Goal: Information Seeking & Learning: Find contact information

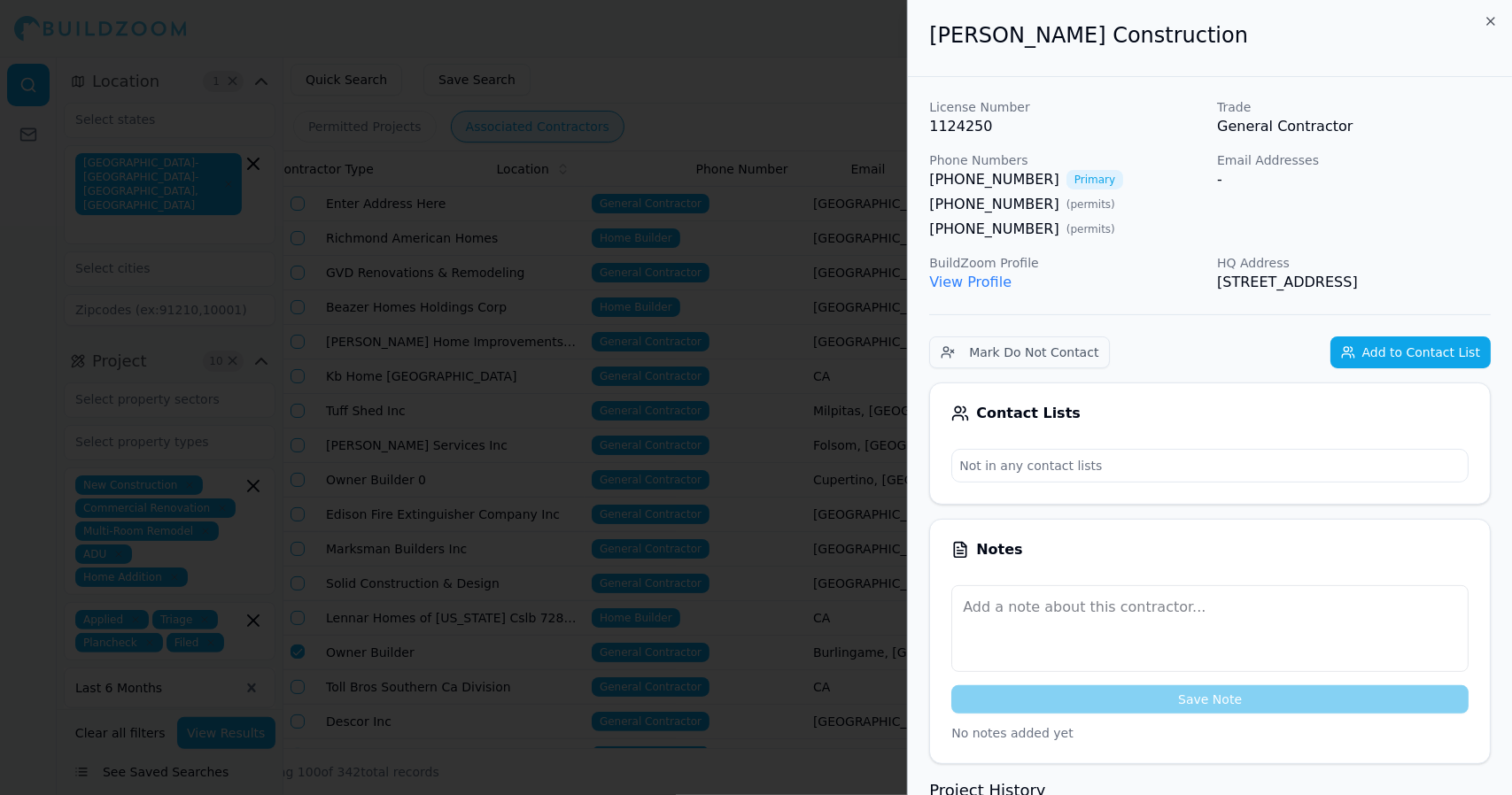
scroll to position [0, 317]
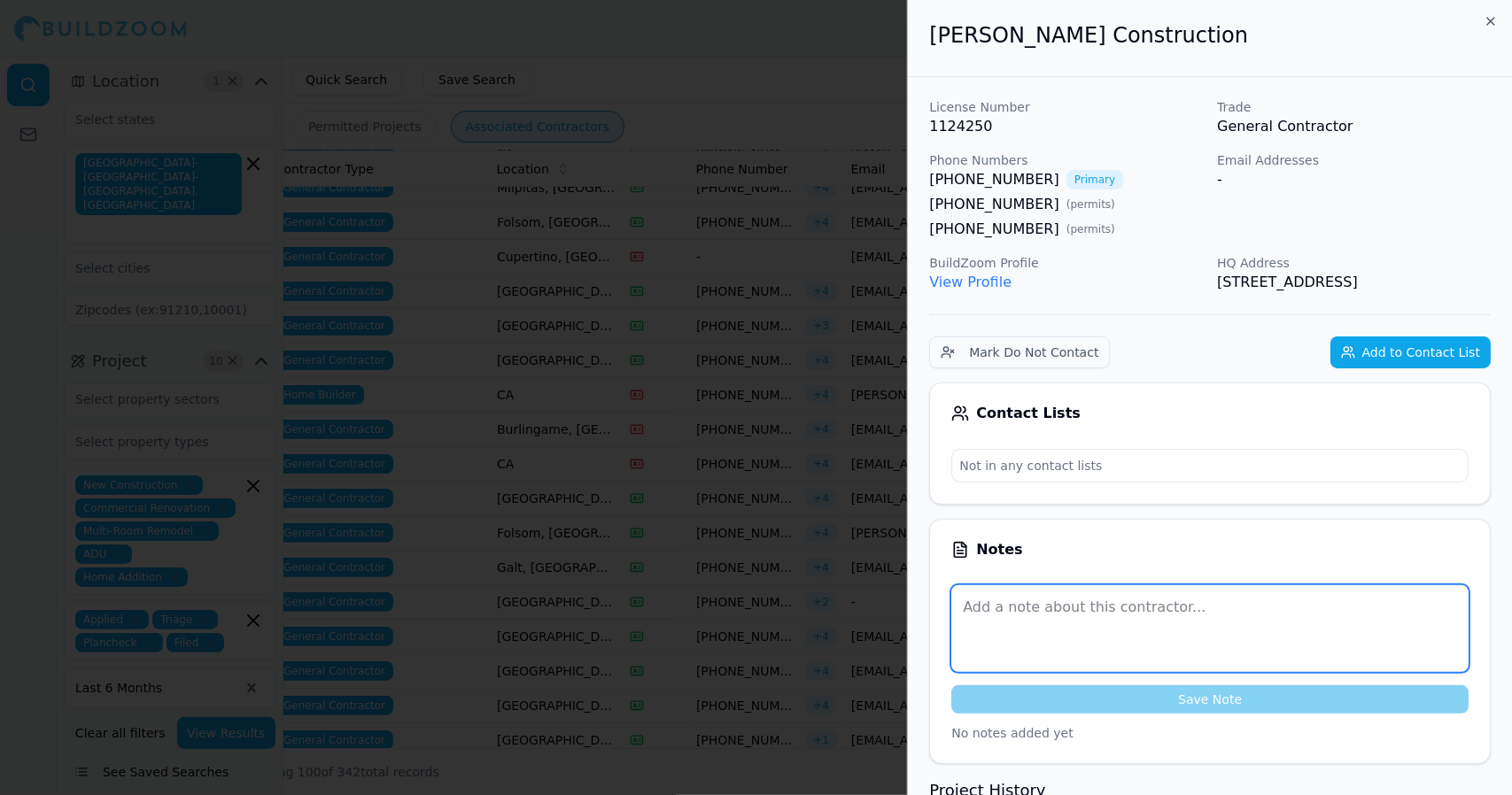
click at [1244, 637] on textarea at bounding box center [1210, 628] width 517 height 87
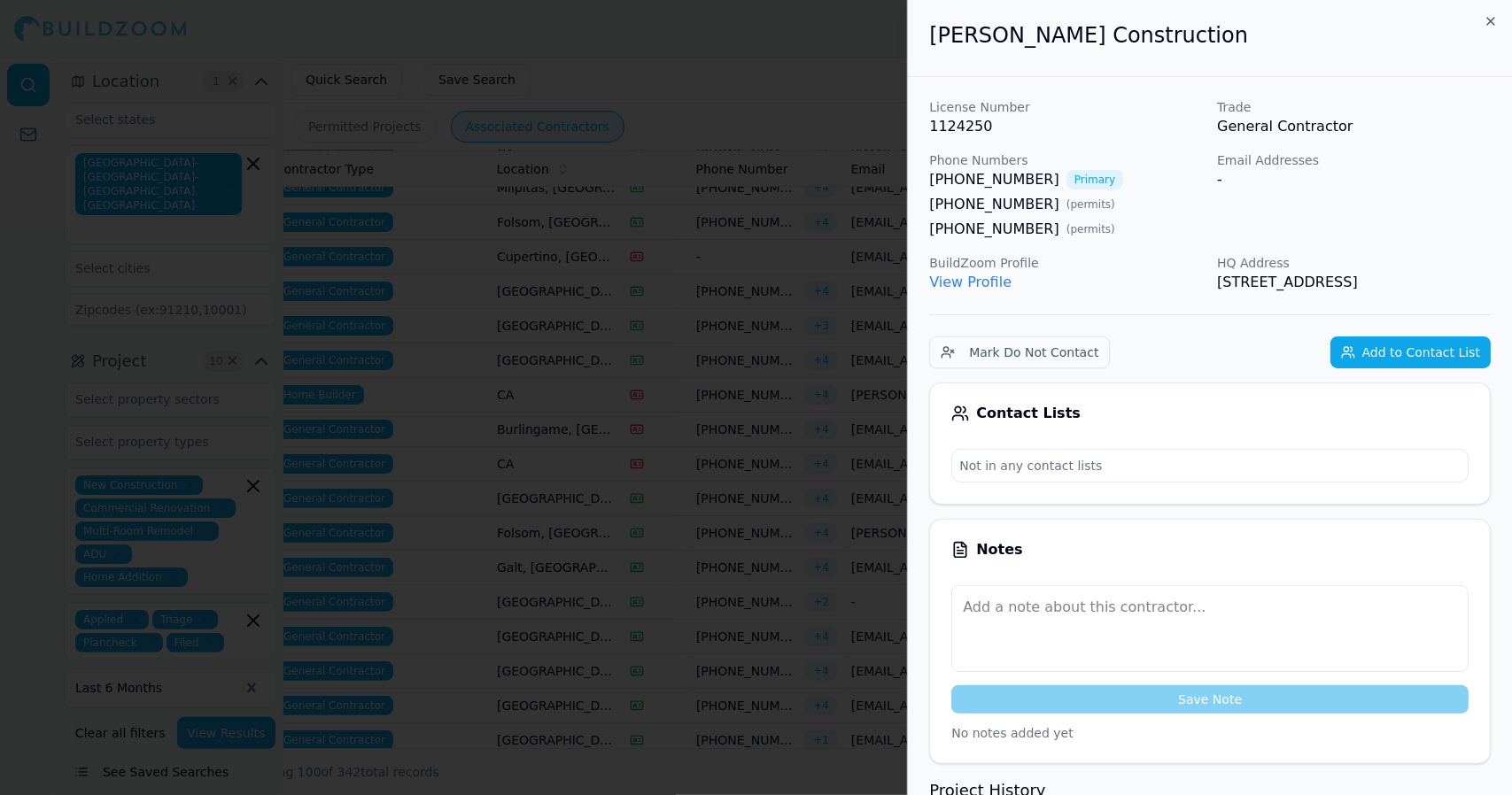
click at [864, 56] on div at bounding box center [756, 398] width 1512 height 795
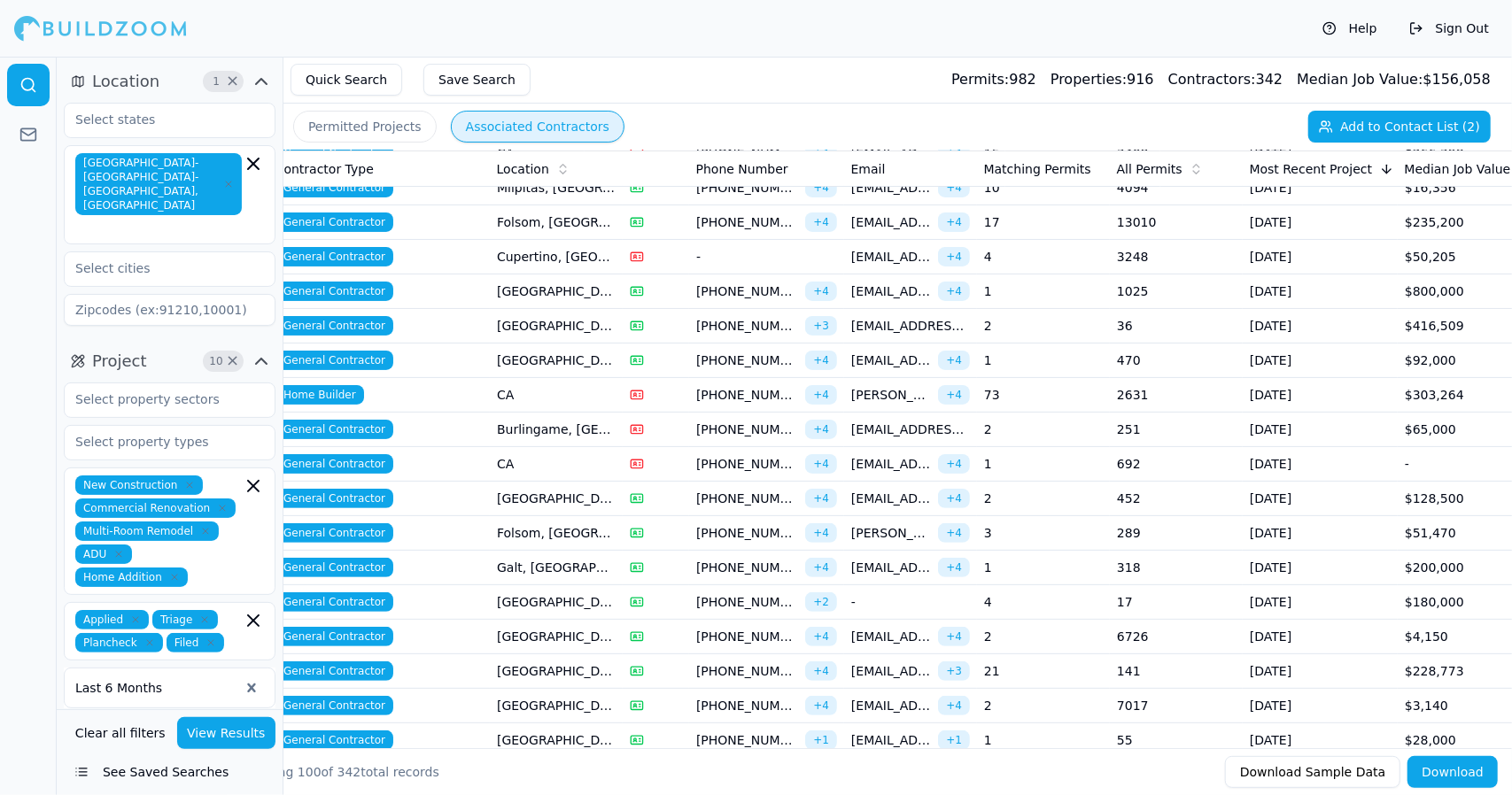
click at [592, 598] on td "[GEOGRAPHIC_DATA], [GEOGRAPHIC_DATA]" at bounding box center [556, 602] width 133 height 35
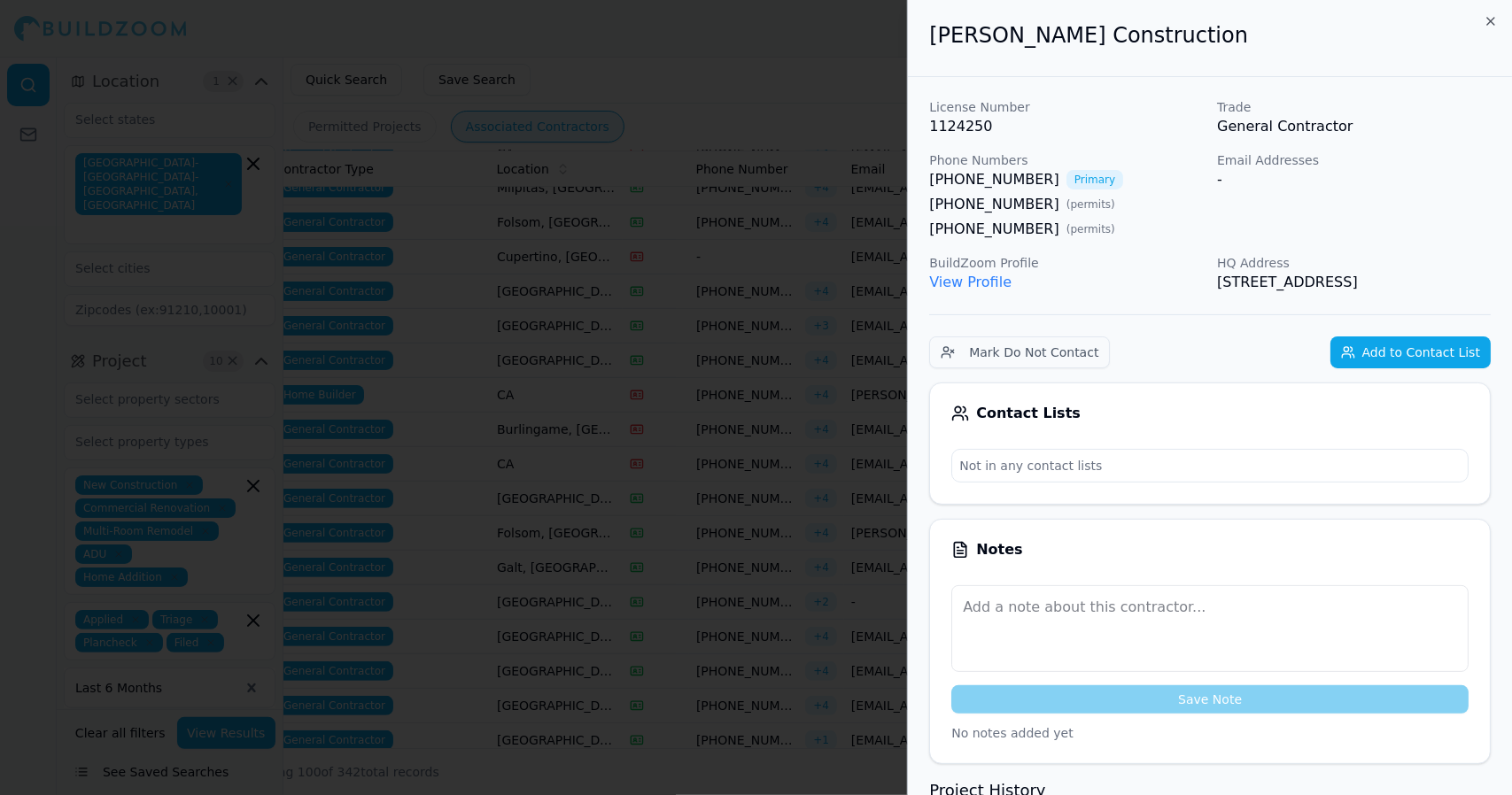
click at [592, 598] on div at bounding box center [756, 398] width 1512 height 795
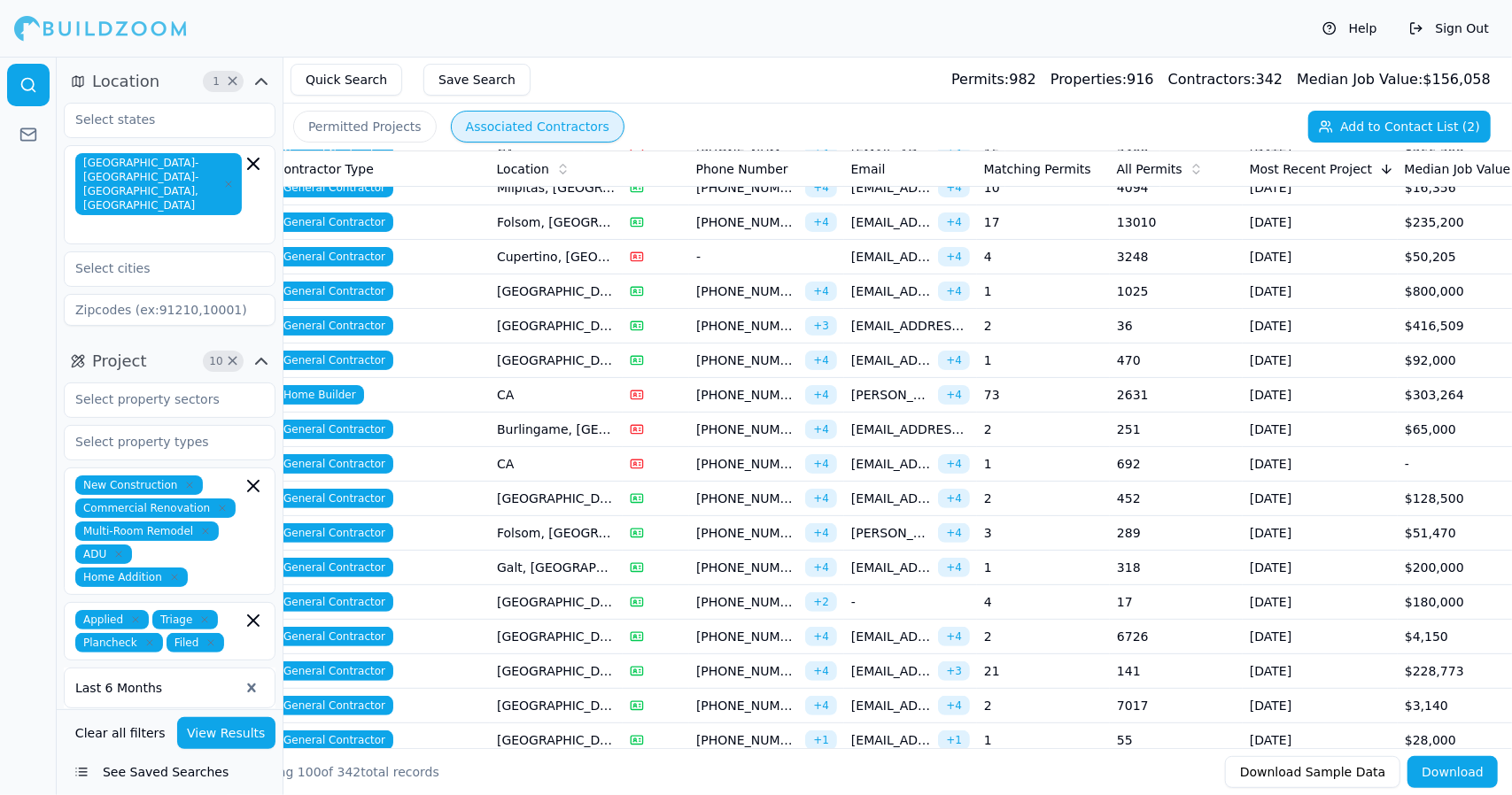
click at [585, 592] on td "[GEOGRAPHIC_DATA], [GEOGRAPHIC_DATA]" at bounding box center [556, 602] width 133 height 35
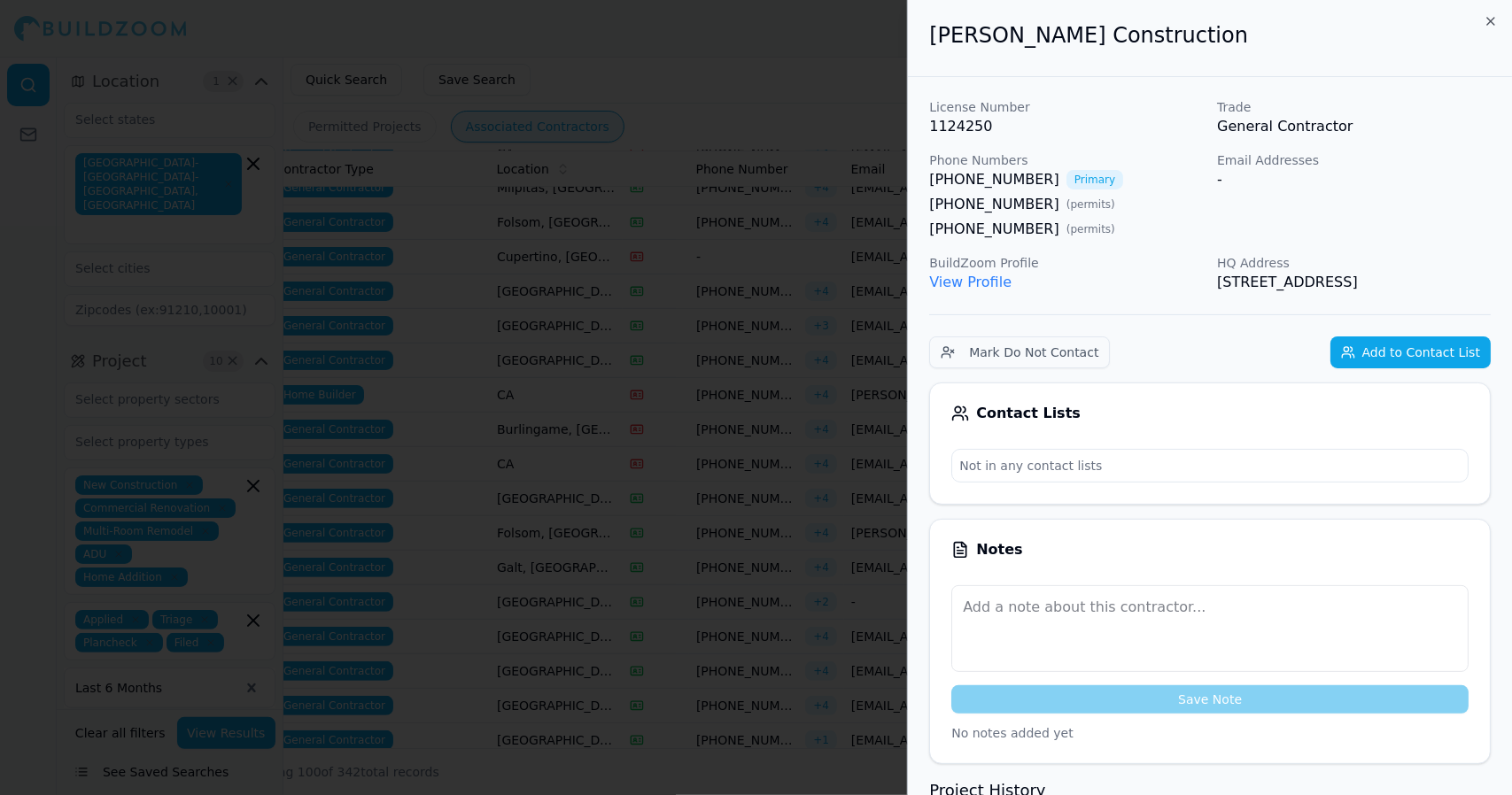
click at [585, 592] on div at bounding box center [756, 398] width 1512 height 795
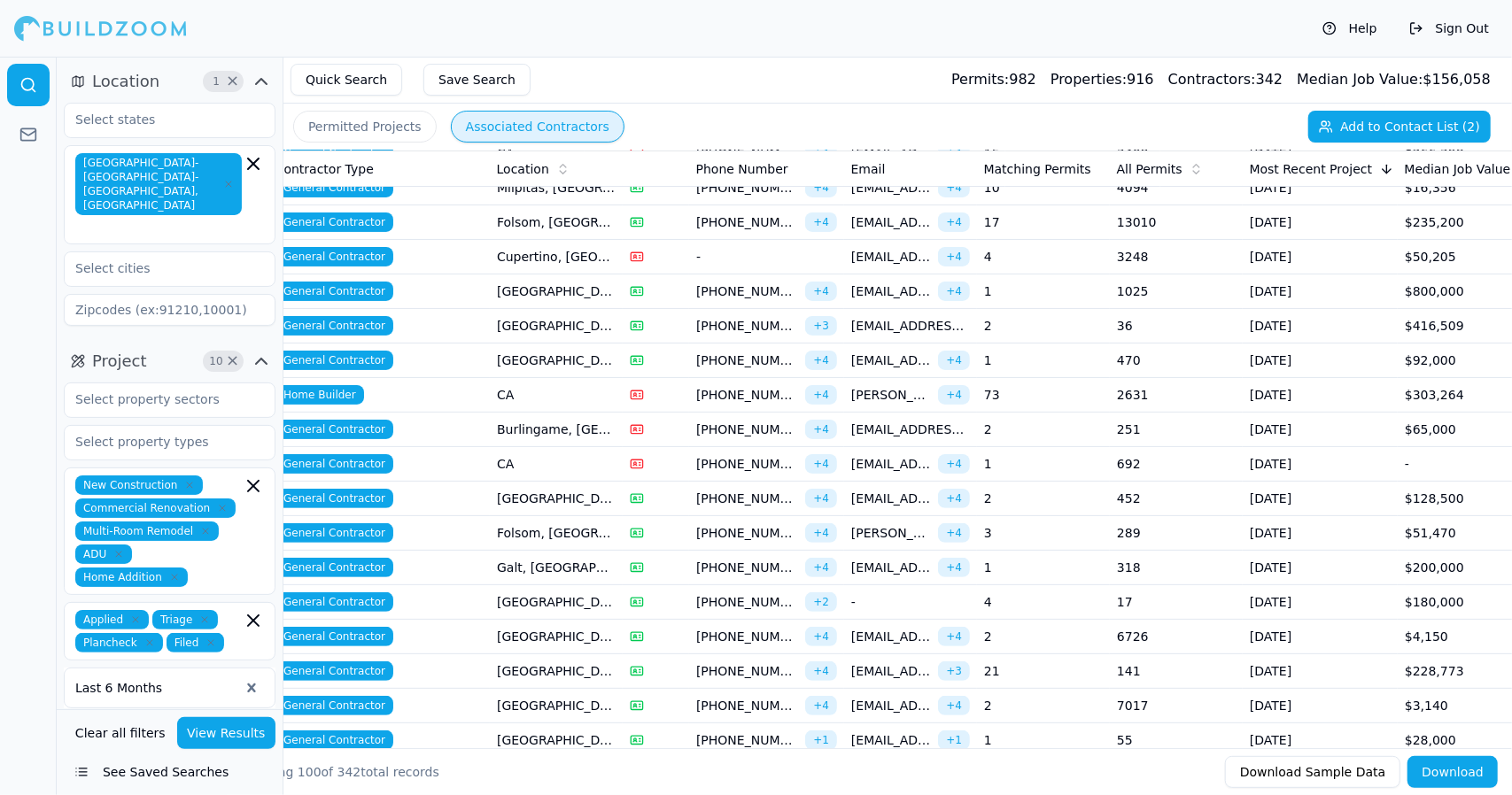
click at [576, 560] on td "Galt, [GEOGRAPHIC_DATA]" at bounding box center [556, 568] width 133 height 35
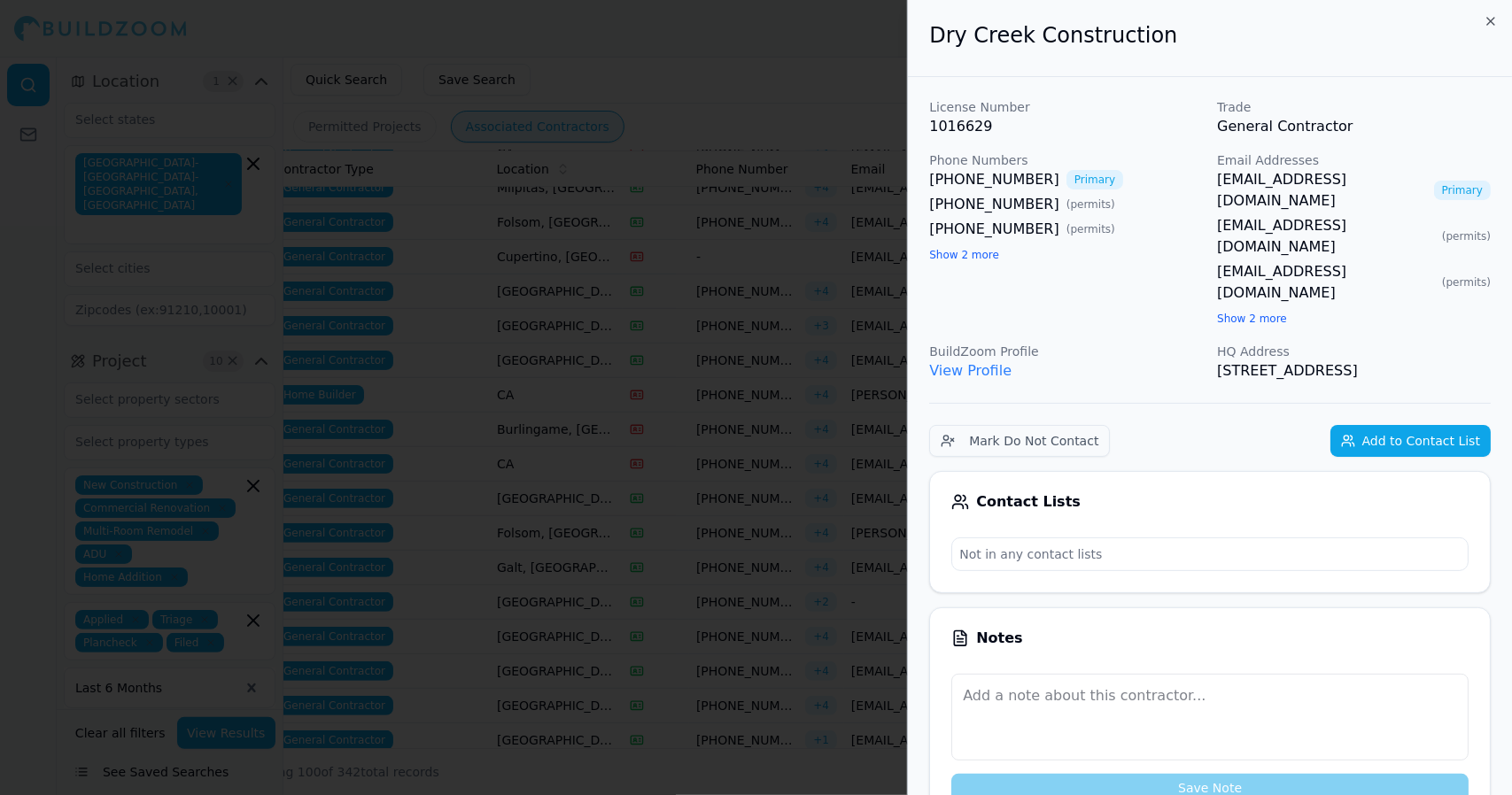
click at [576, 560] on div at bounding box center [756, 398] width 1512 height 795
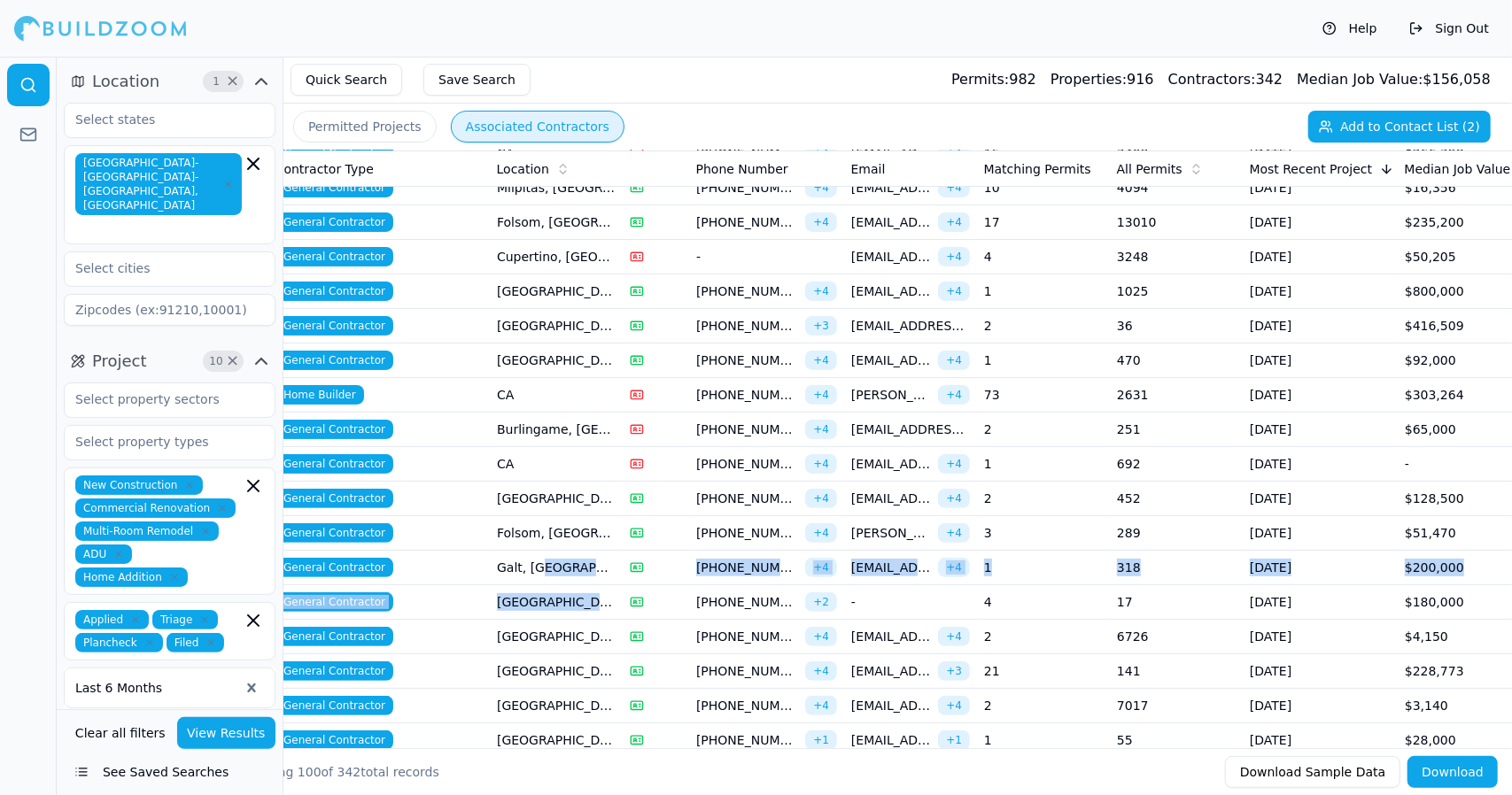
drag, startPoint x: 575, startPoint y: 568, endPoint x: 585, endPoint y: 585, distance: 19.7
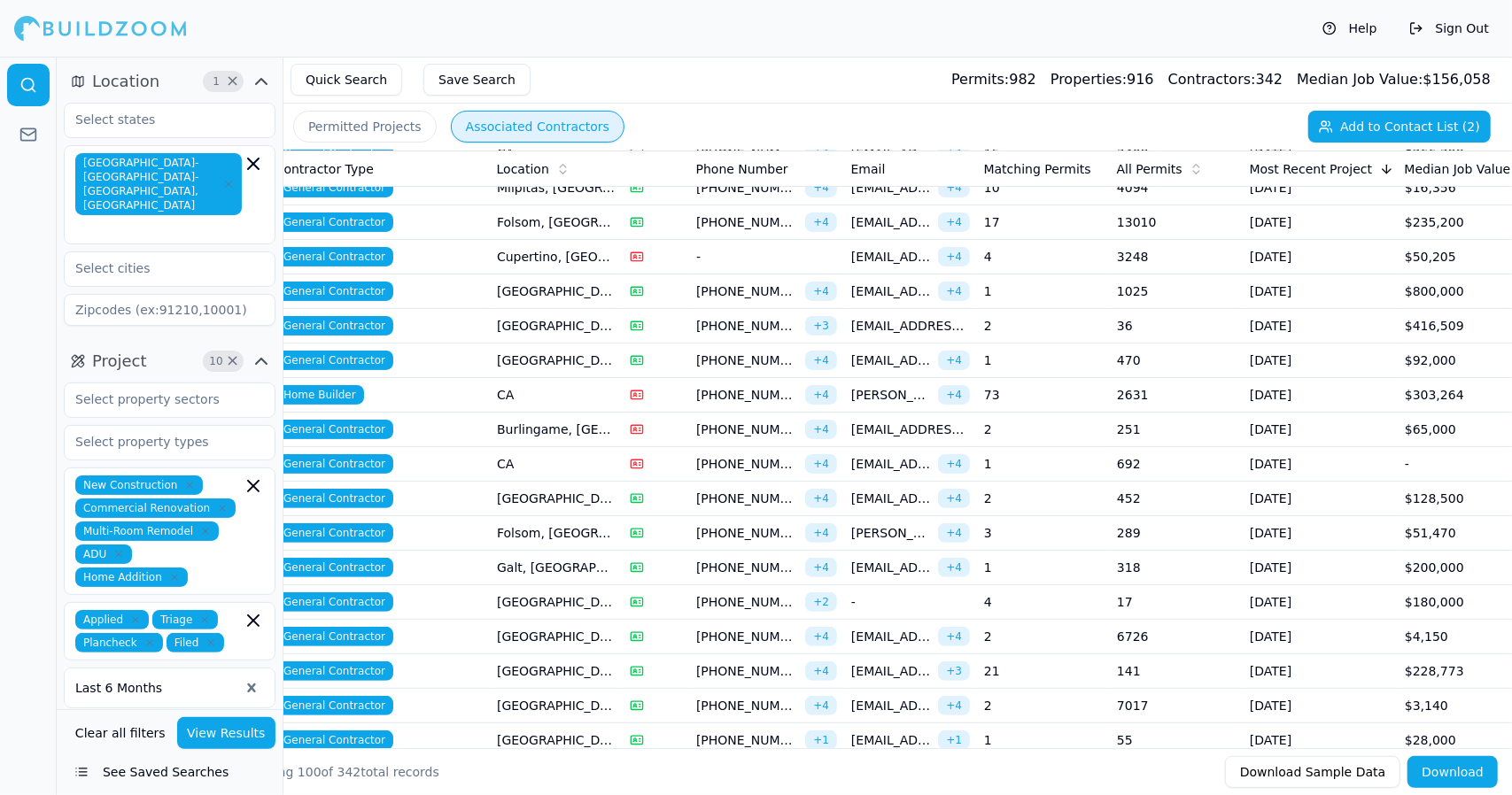
click at [585, 628] on td "[GEOGRAPHIC_DATA], [GEOGRAPHIC_DATA]" at bounding box center [556, 637] width 133 height 35
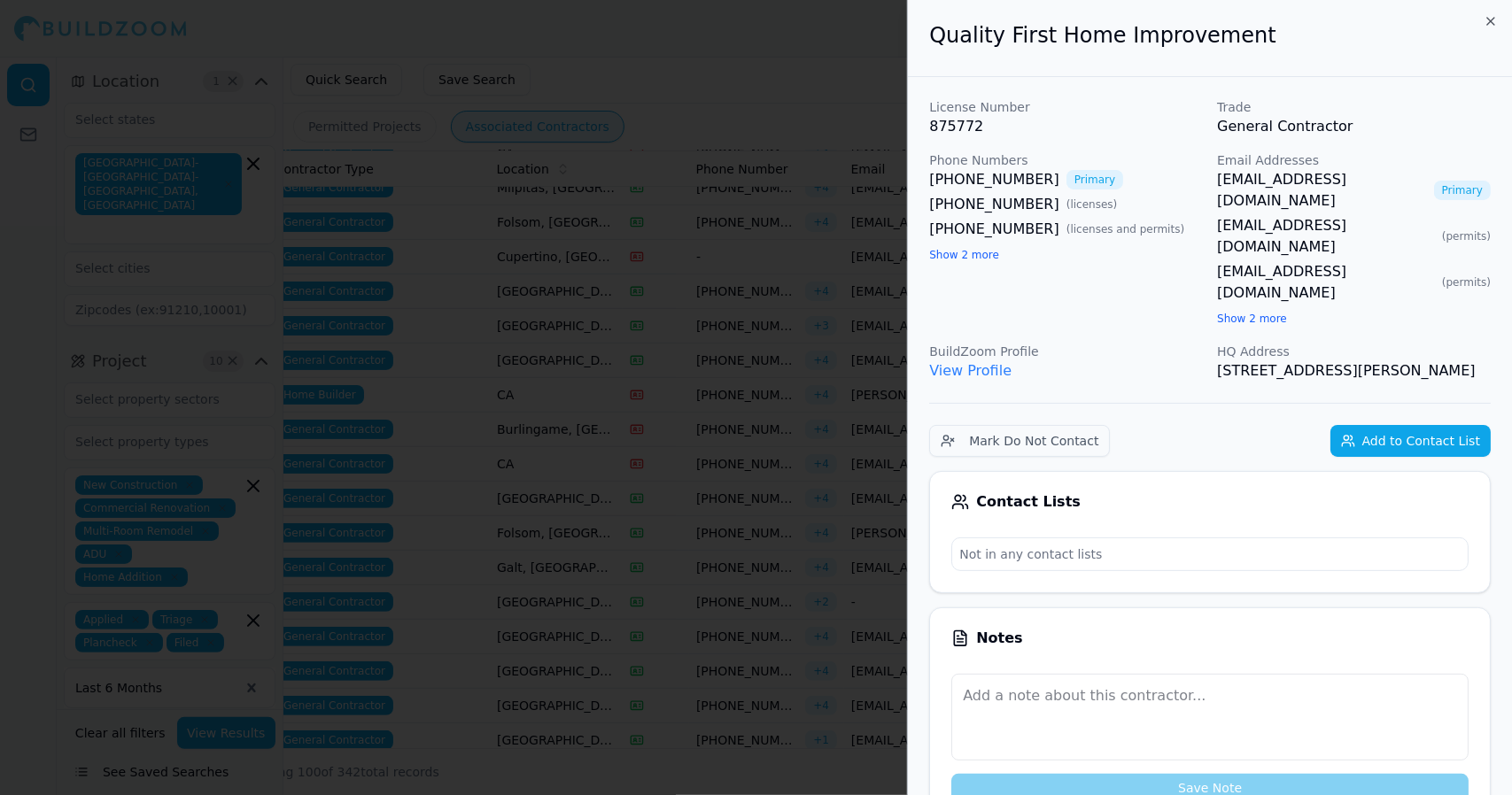
click at [585, 628] on div at bounding box center [756, 398] width 1512 height 795
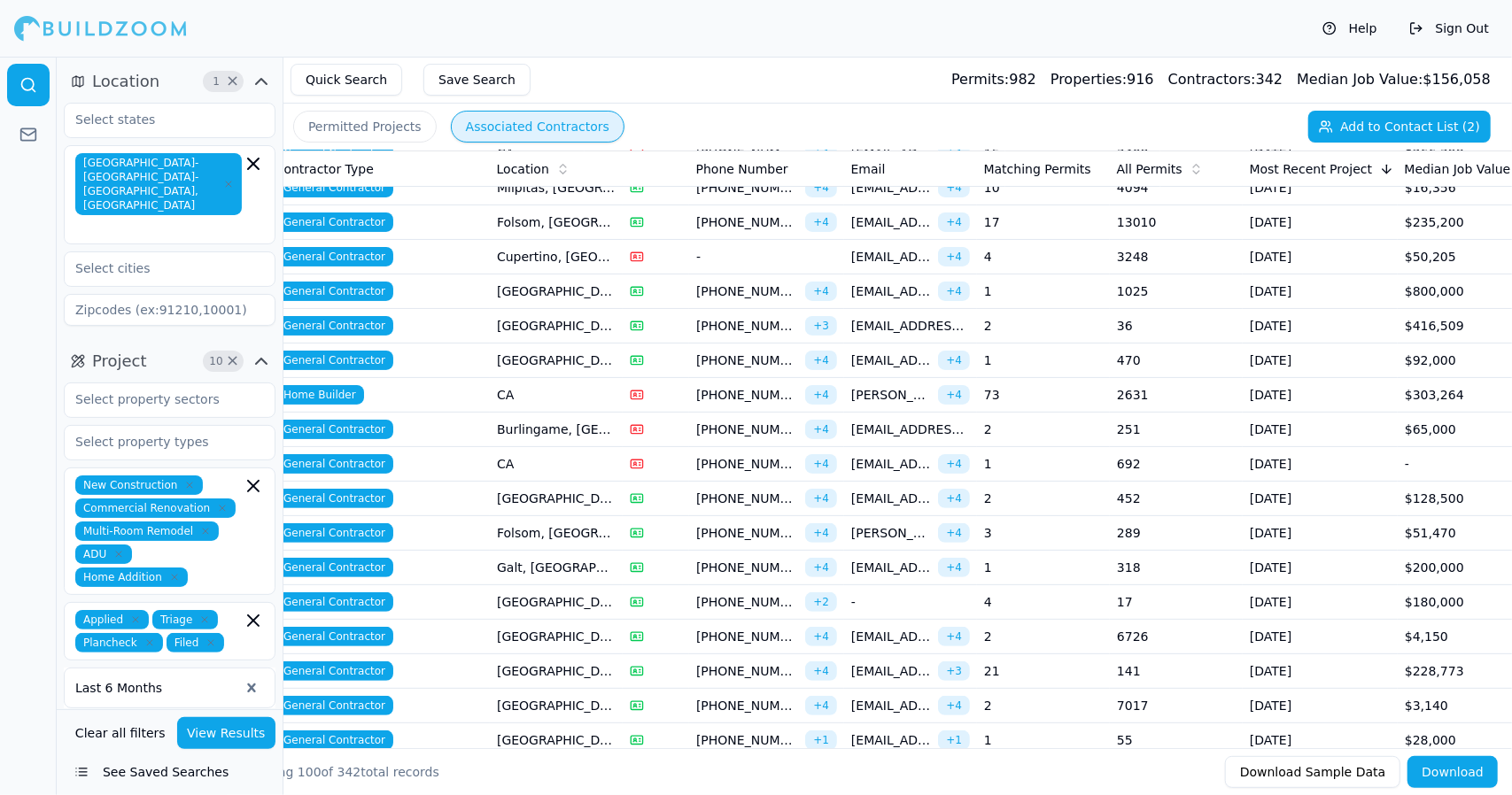
click at [585, 628] on td "[GEOGRAPHIC_DATA], [GEOGRAPHIC_DATA]" at bounding box center [556, 637] width 133 height 35
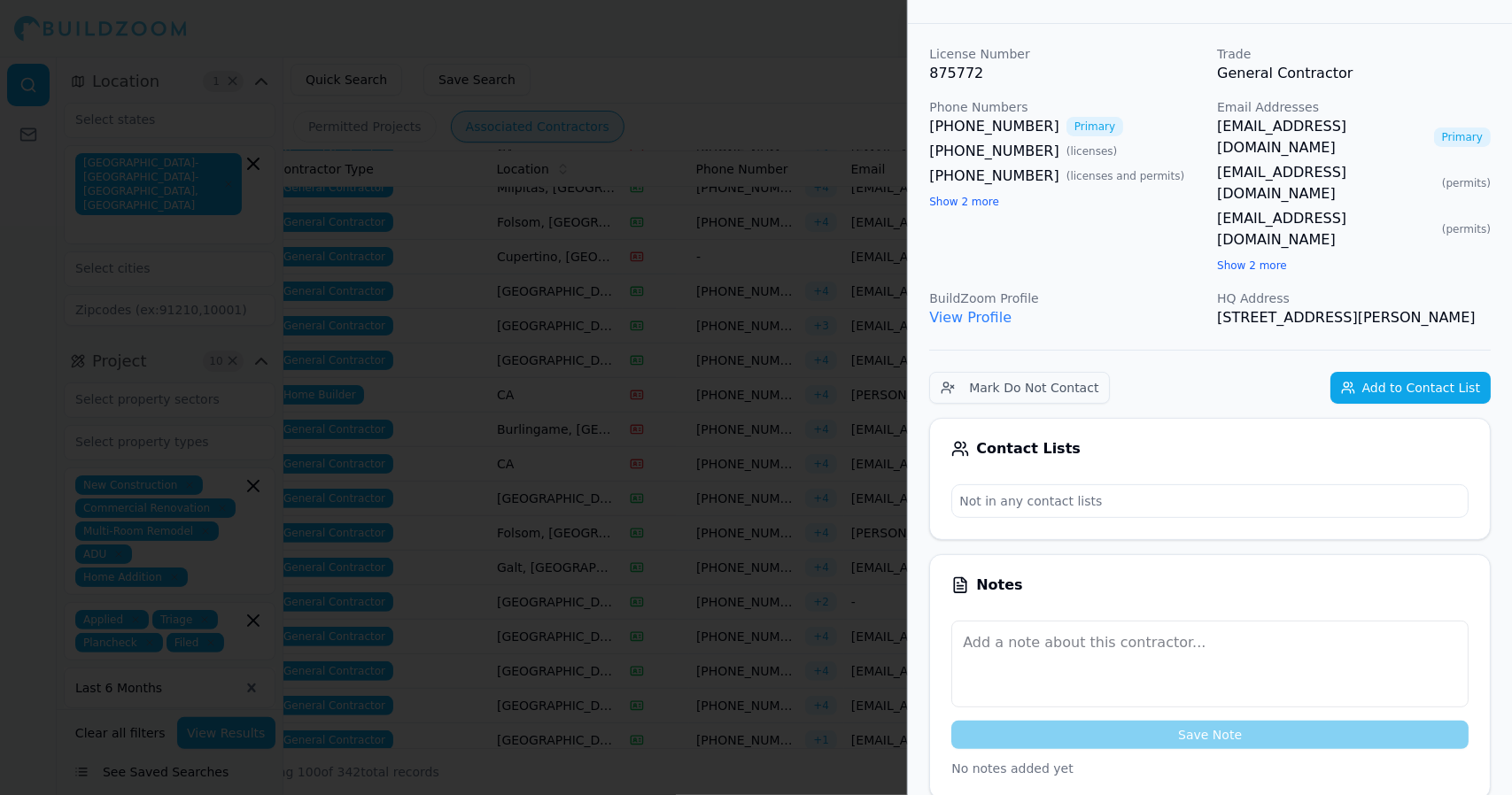
scroll to position [0, 0]
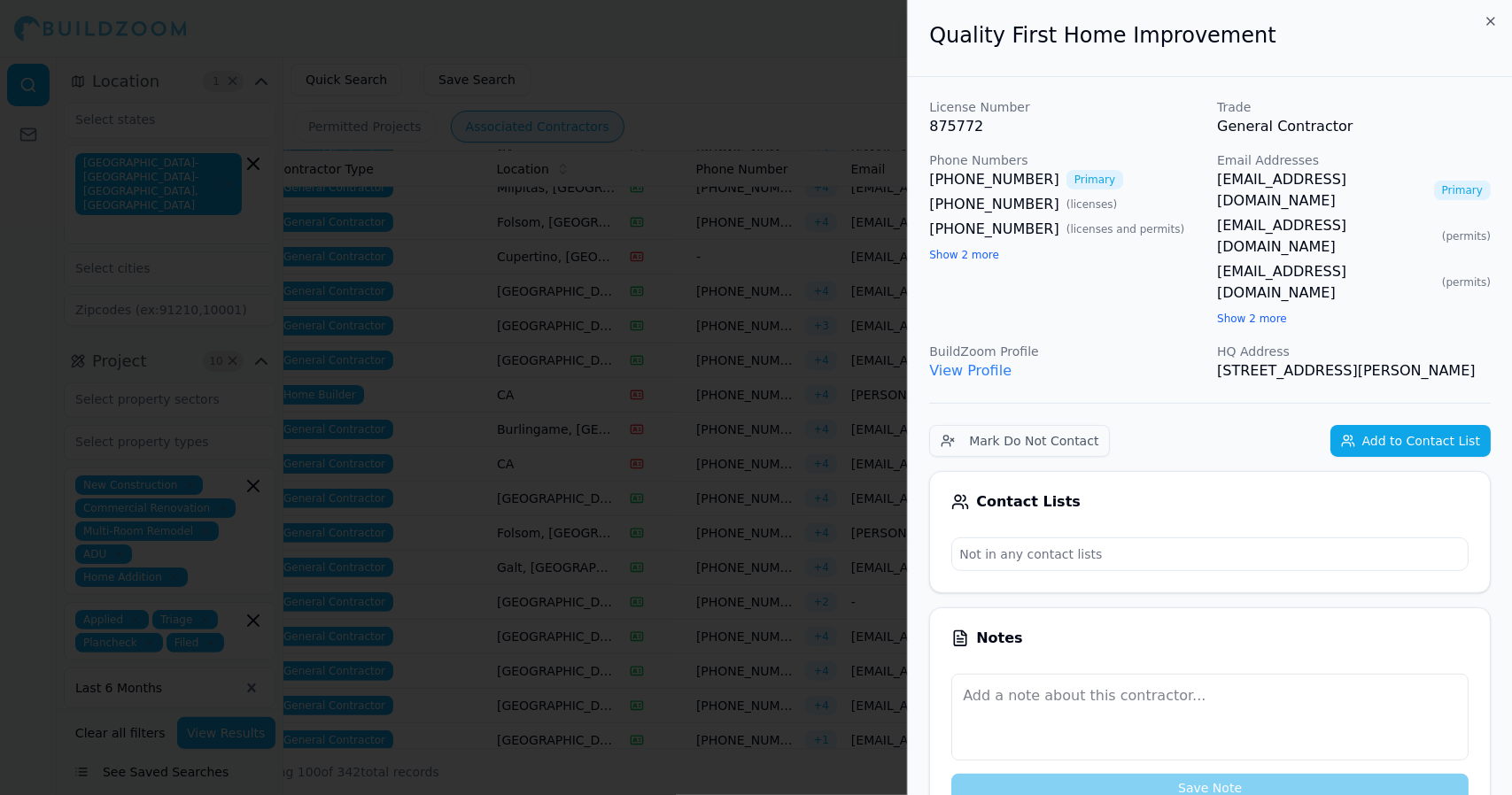
click at [512, 641] on div at bounding box center [756, 398] width 1512 height 795
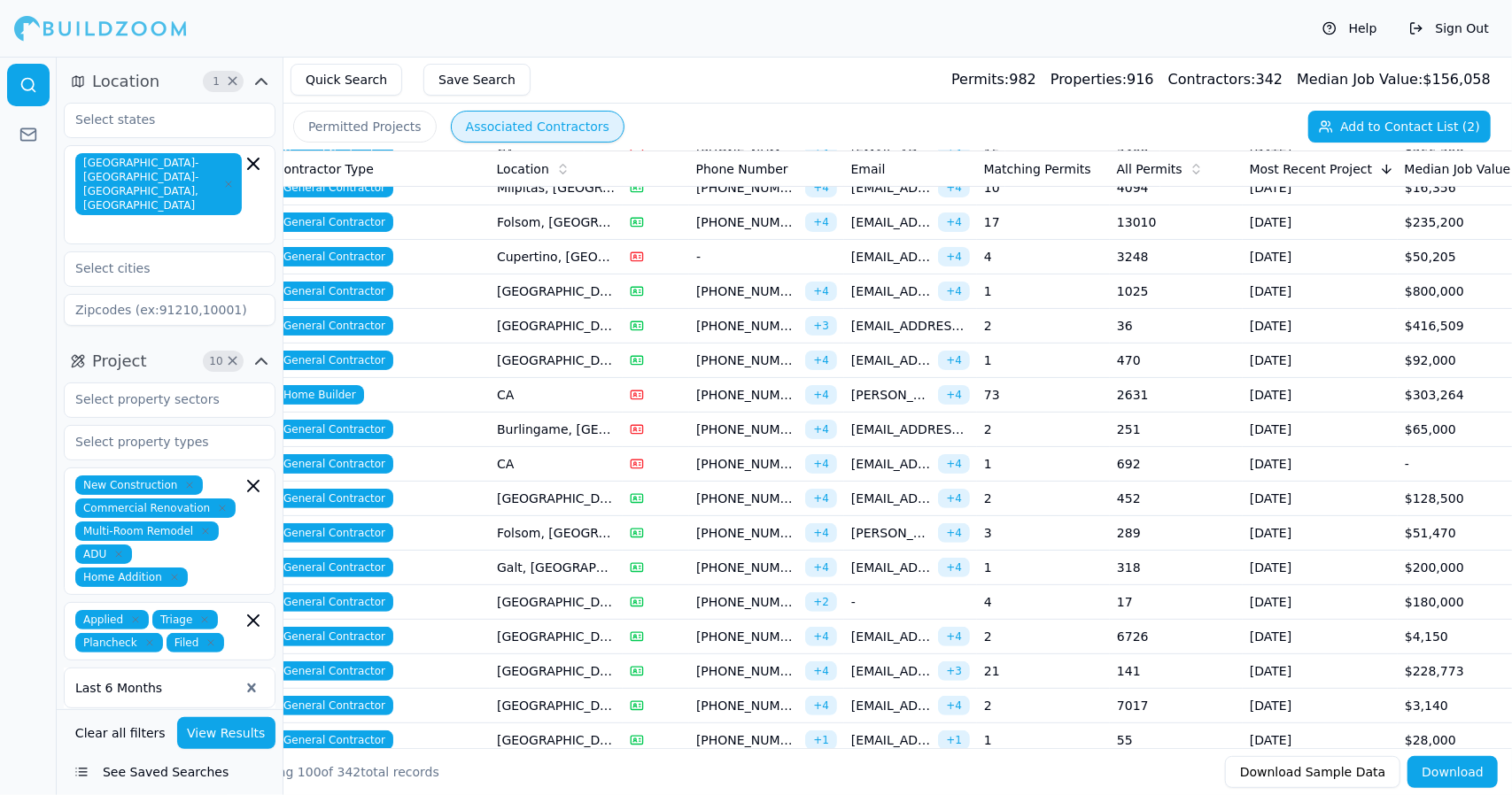
click at [526, 636] on td "[GEOGRAPHIC_DATA], [GEOGRAPHIC_DATA]" at bounding box center [556, 637] width 133 height 35
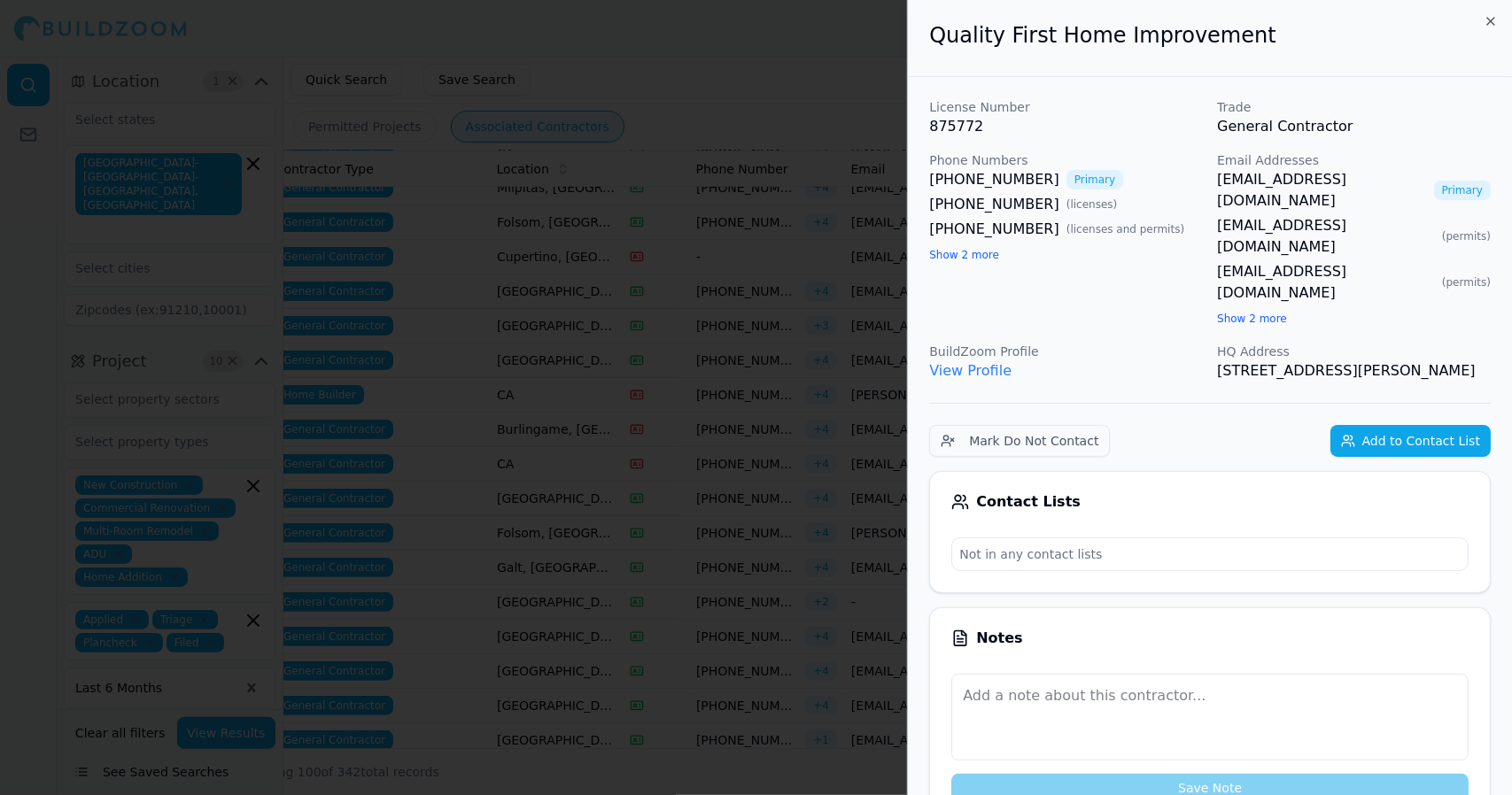
click at [526, 636] on div at bounding box center [756, 398] width 1512 height 795
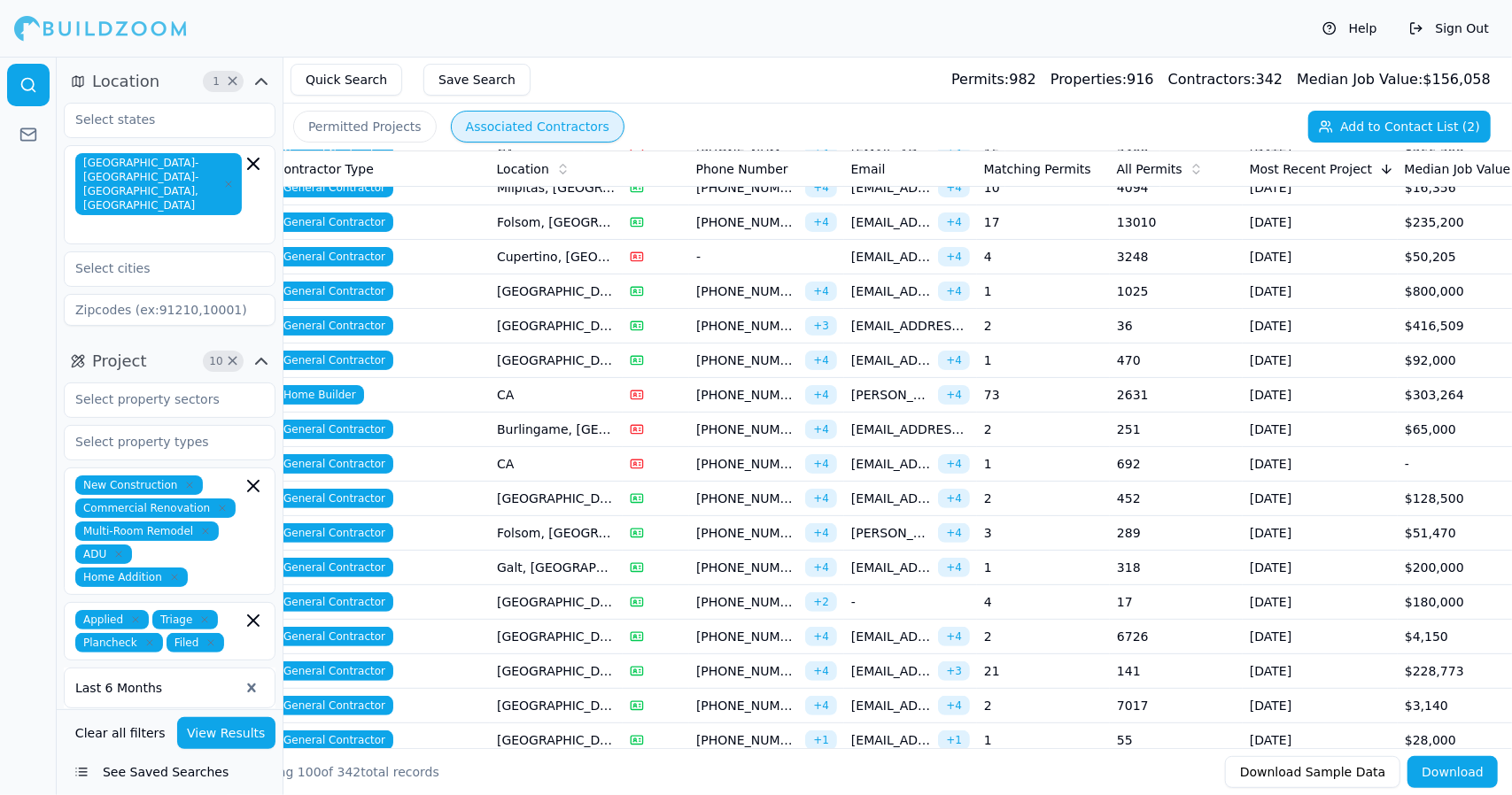
click at [548, 666] on td "[GEOGRAPHIC_DATA], [GEOGRAPHIC_DATA]" at bounding box center [556, 672] width 133 height 35
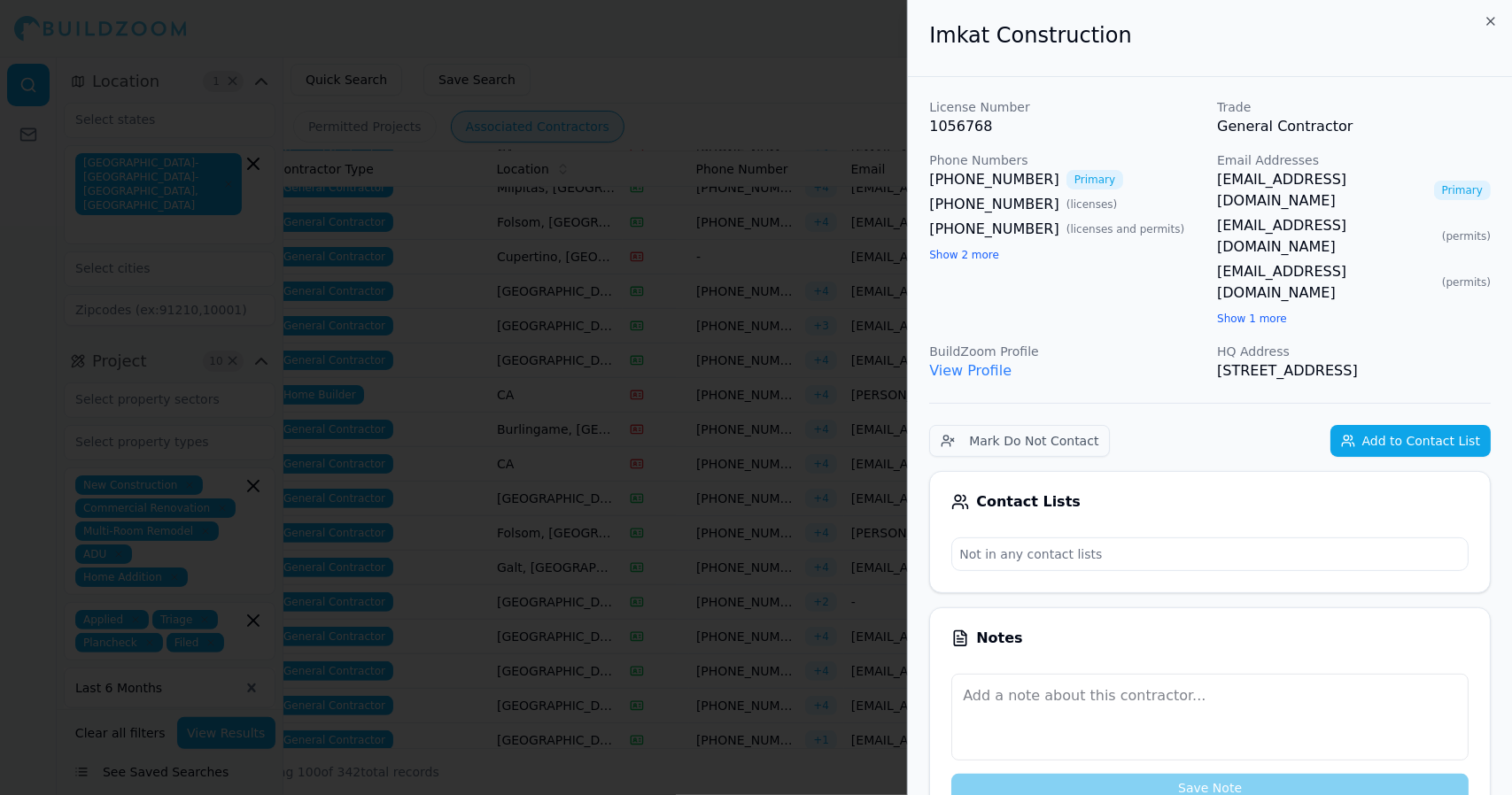
click at [548, 666] on div at bounding box center [756, 398] width 1512 height 795
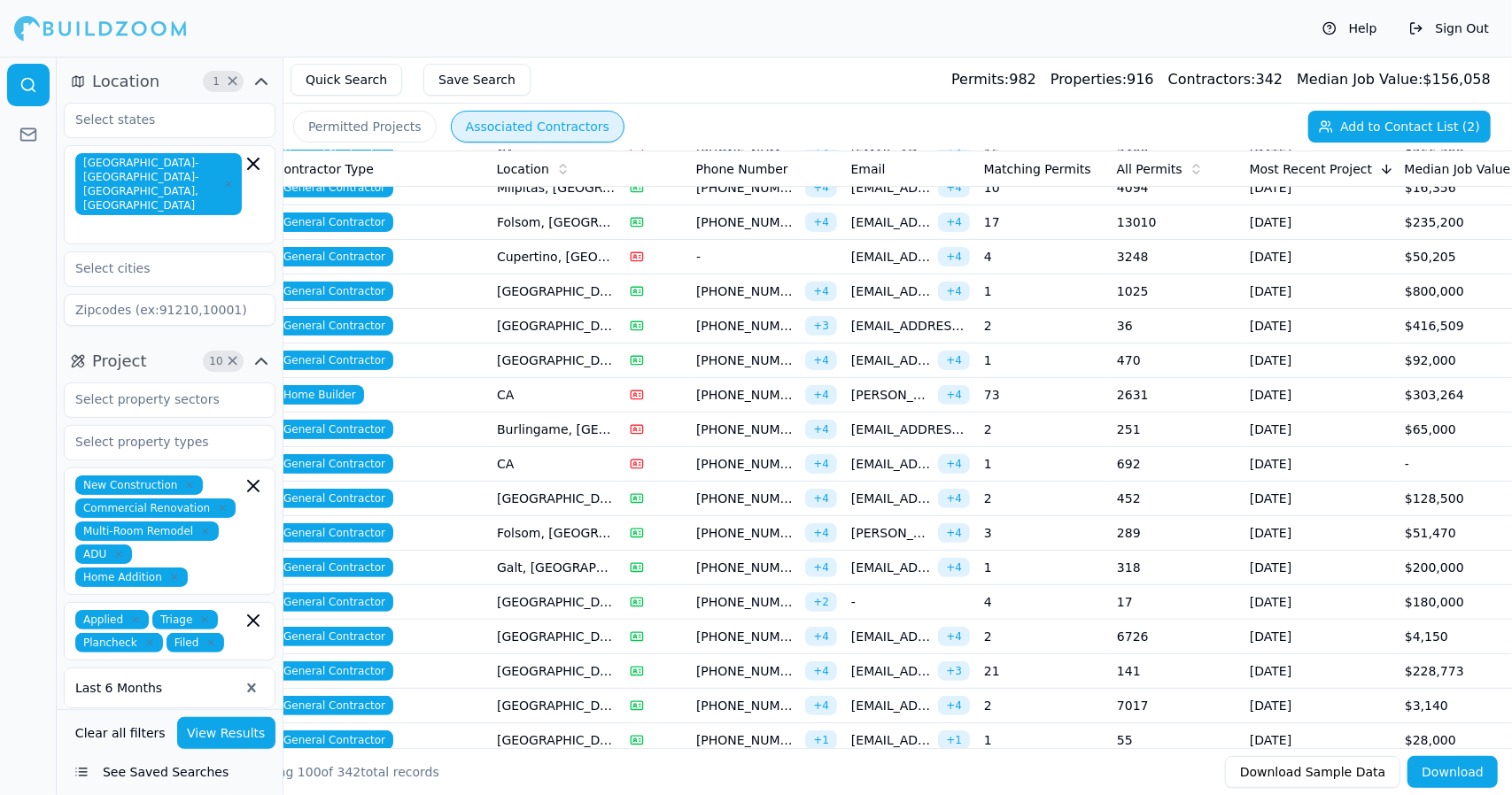
click at [565, 699] on td "[GEOGRAPHIC_DATA], [GEOGRAPHIC_DATA]" at bounding box center [556, 706] width 133 height 35
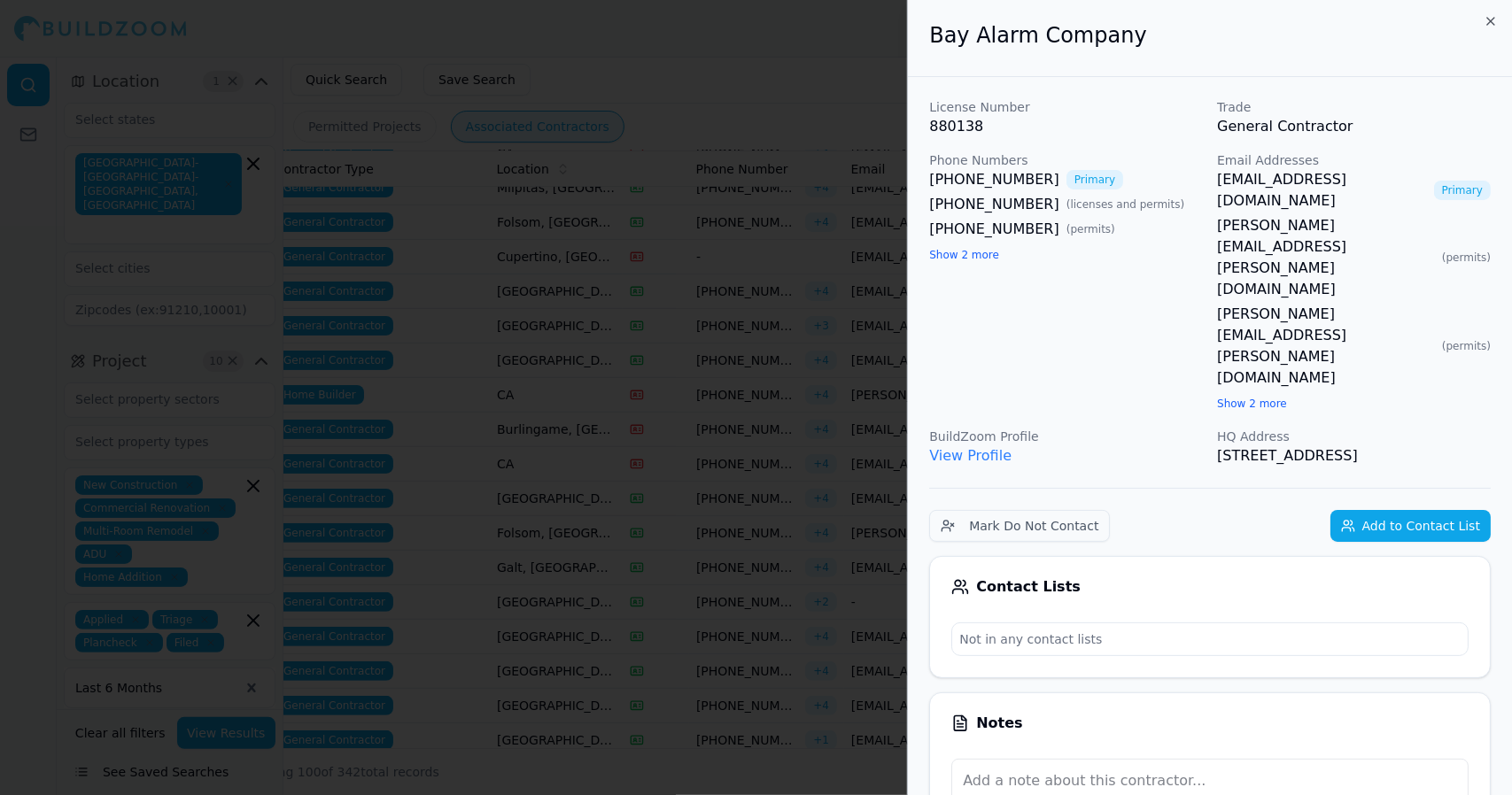
click at [565, 699] on div at bounding box center [756, 398] width 1512 height 795
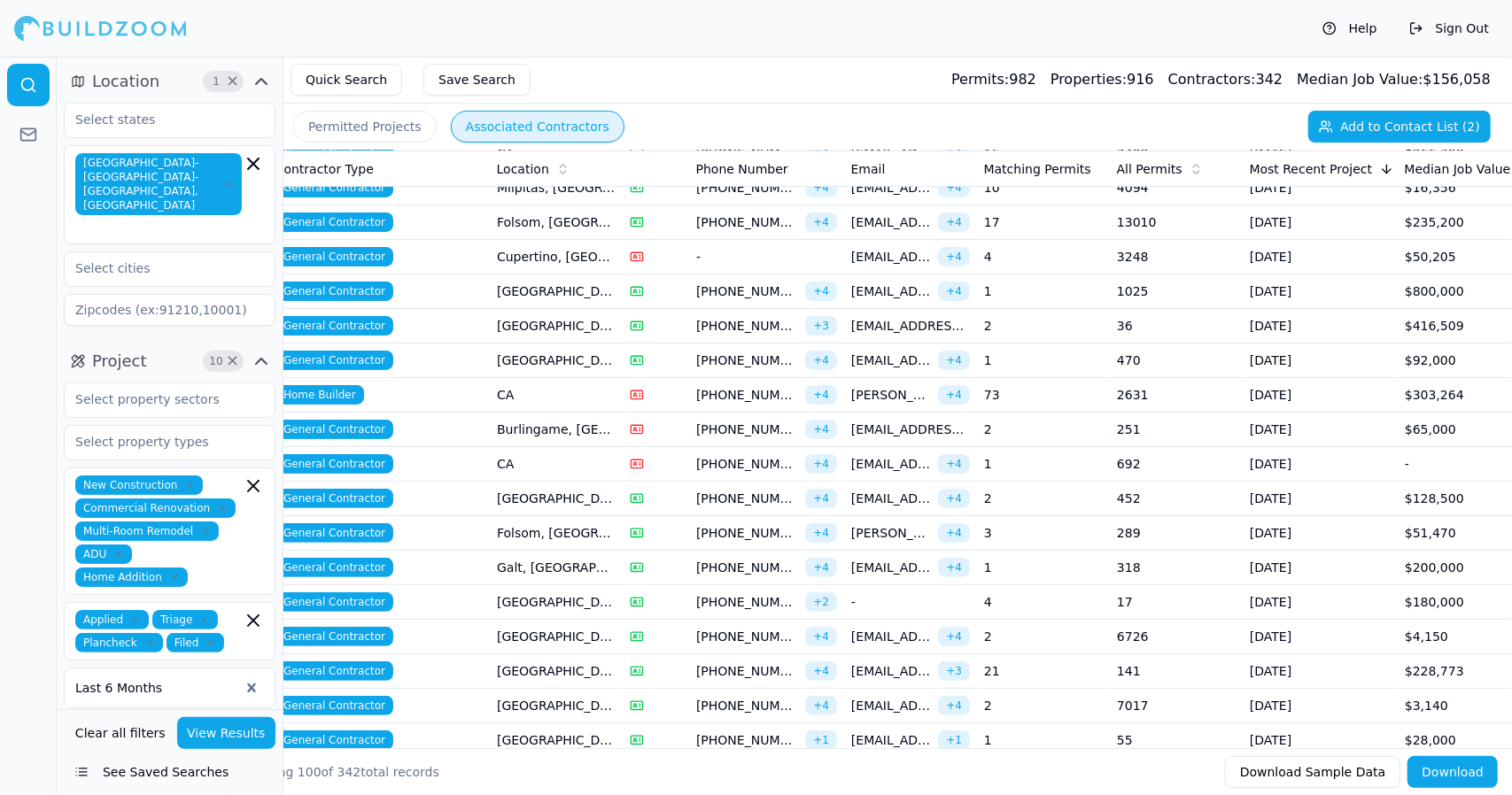
click at [574, 733] on td "[GEOGRAPHIC_DATA], [GEOGRAPHIC_DATA]" at bounding box center [556, 740] width 133 height 35
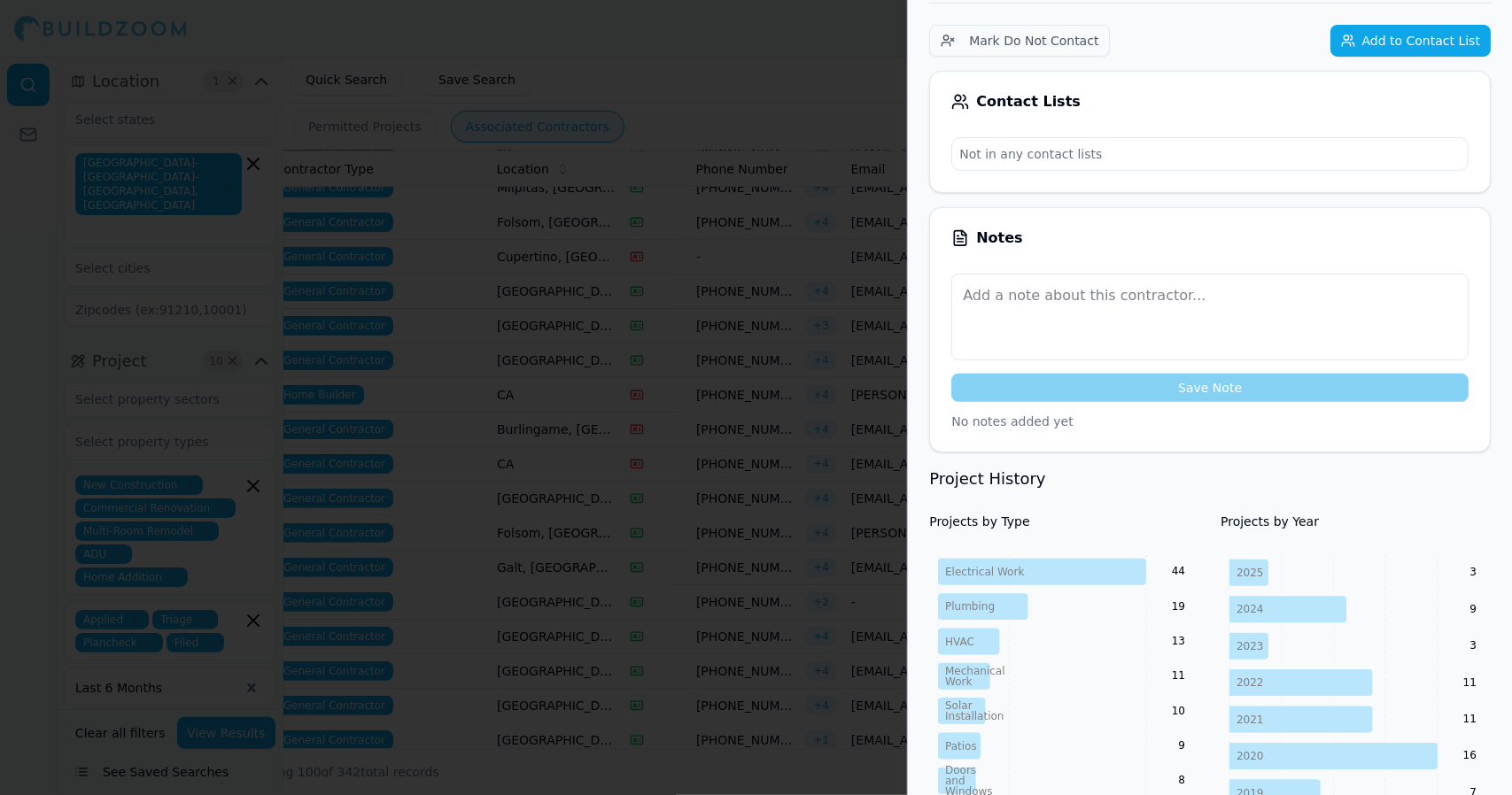
scroll to position [331, 0]
click at [726, 295] on div at bounding box center [756, 398] width 1512 height 795
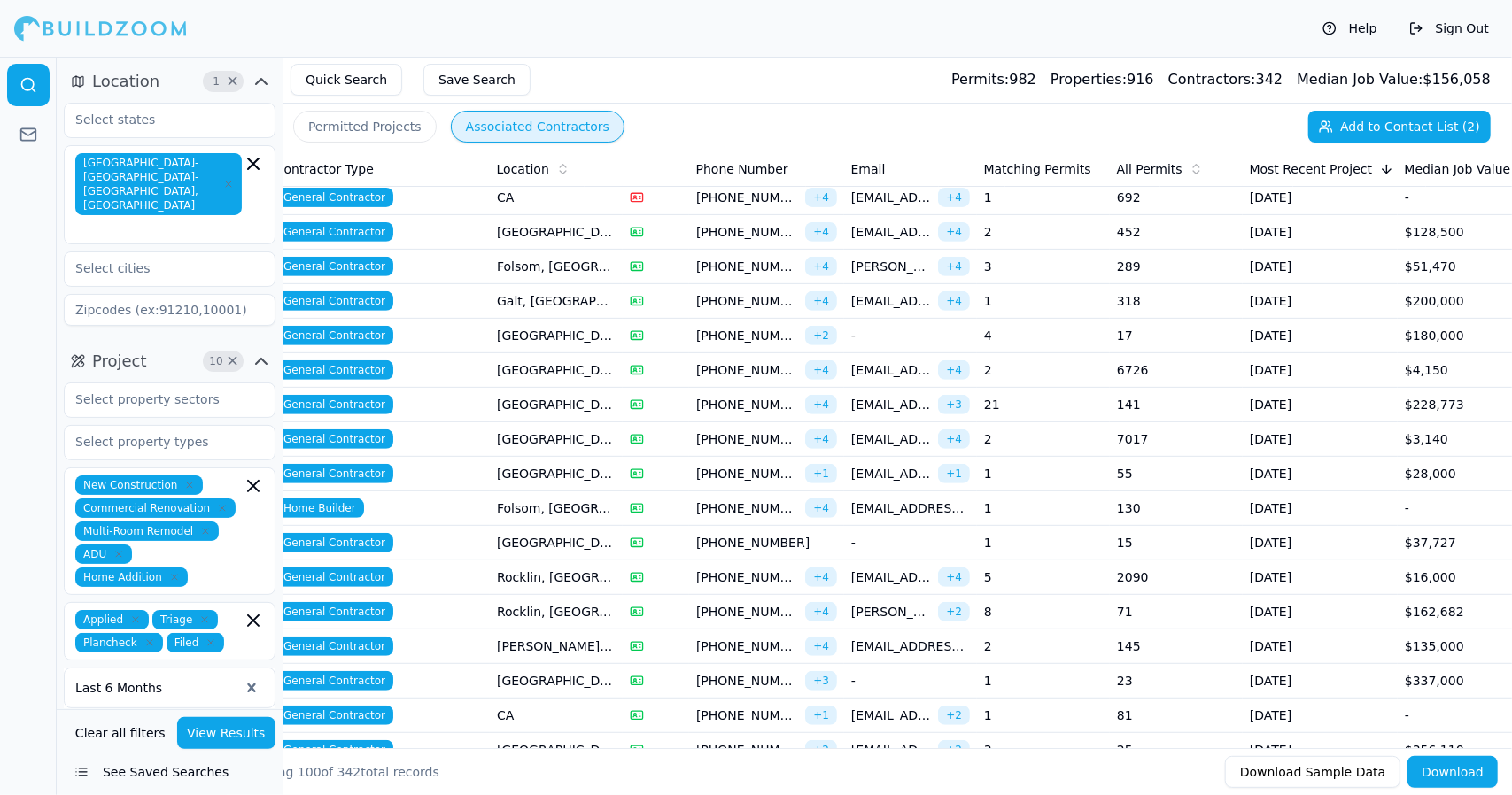
scroll to position [495, 0]
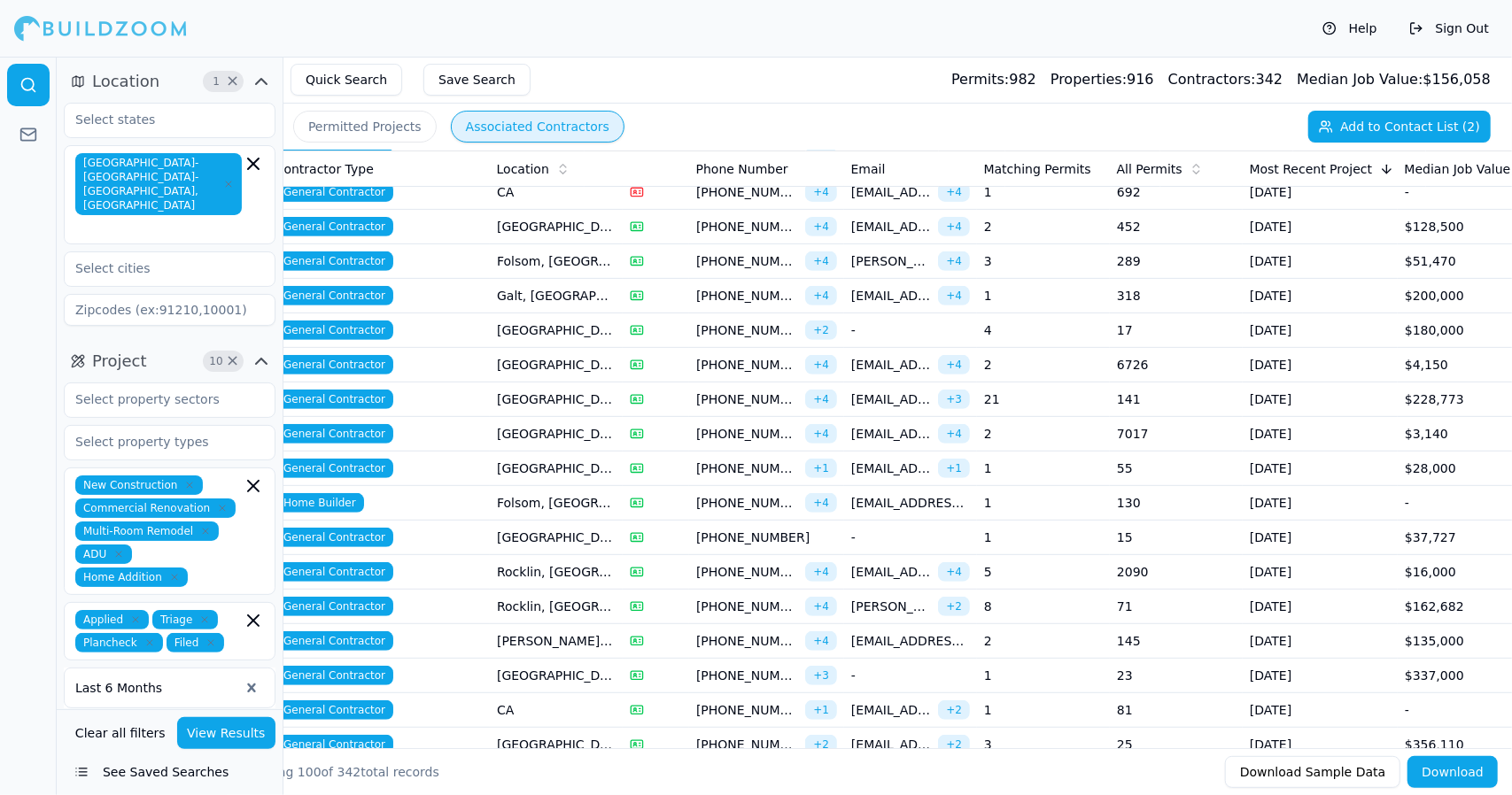
click at [521, 592] on td "Rocklin, [GEOGRAPHIC_DATA]" at bounding box center [556, 607] width 133 height 35
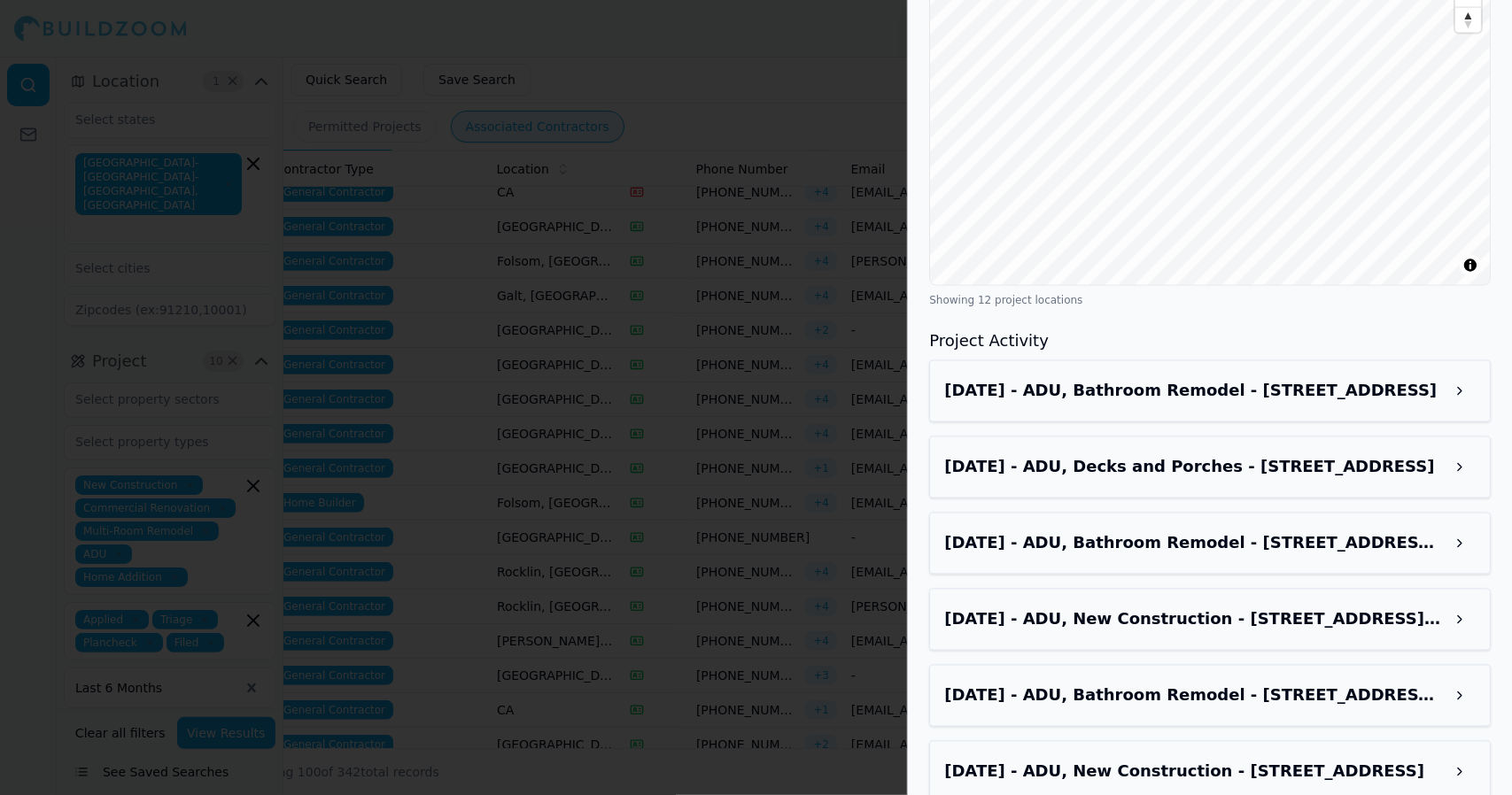
scroll to position [1913, 0]
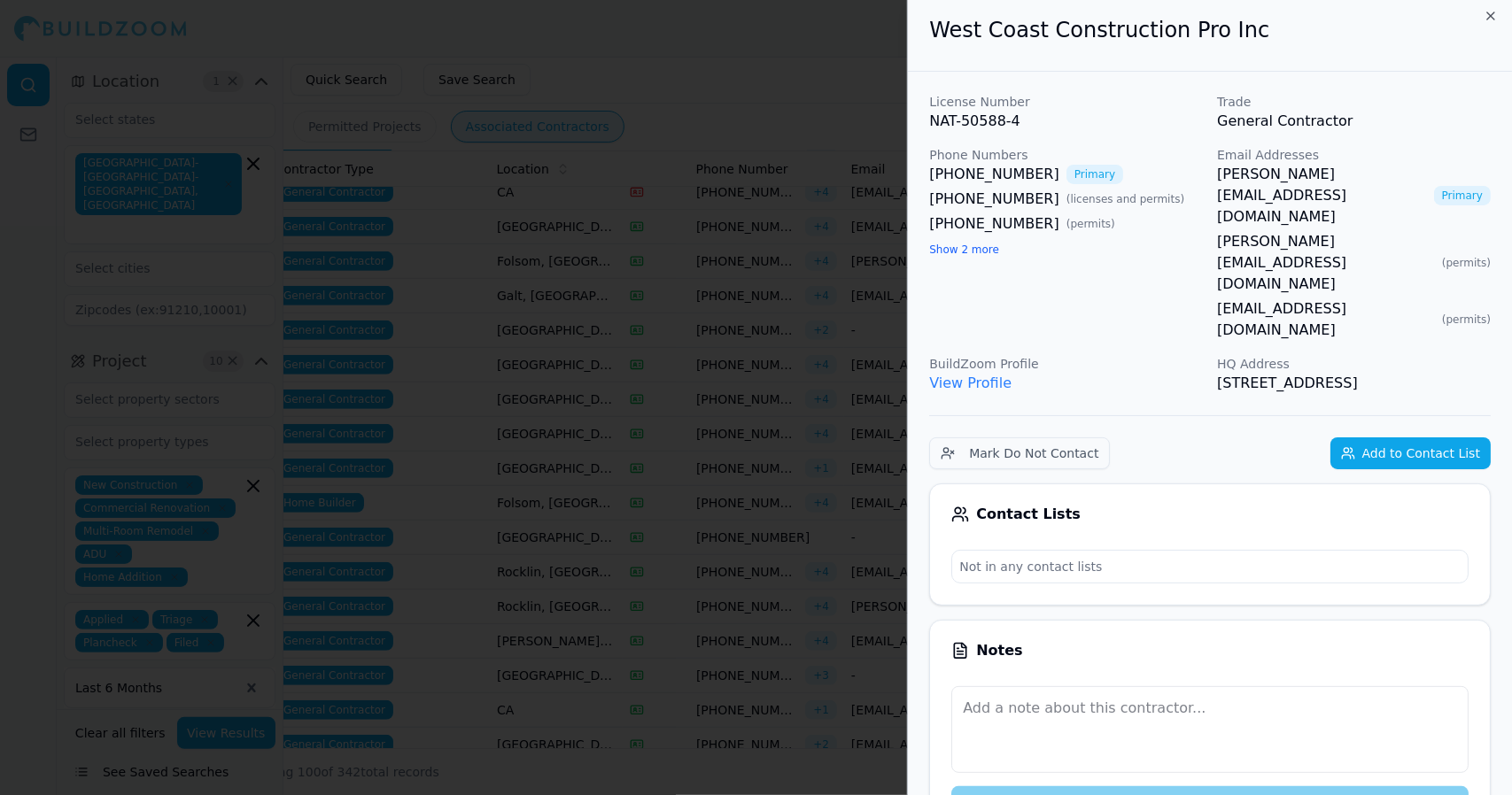
scroll to position [0, 0]
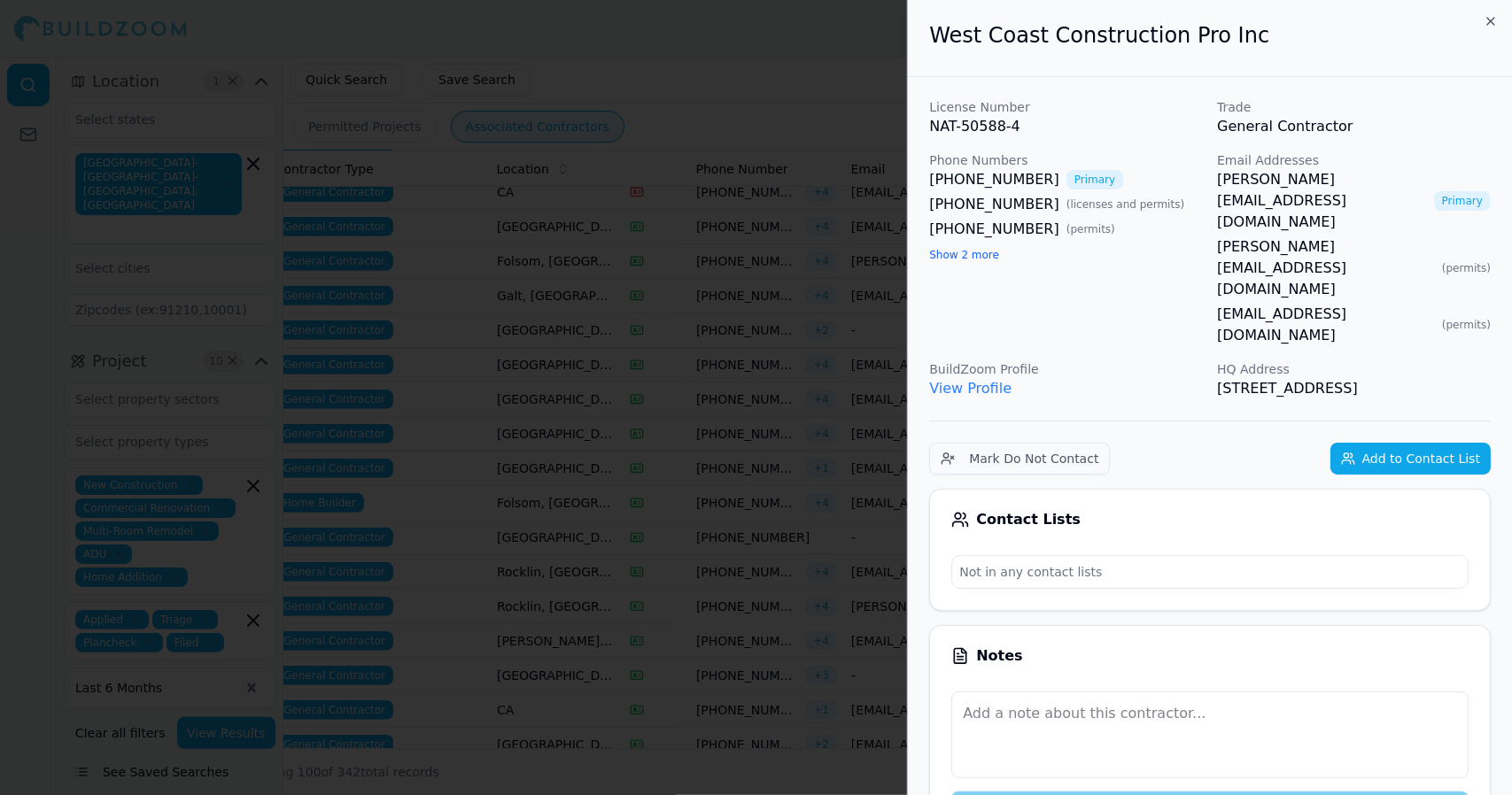
click at [886, 380] on div at bounding box center [756, 398] width 1512 height 795
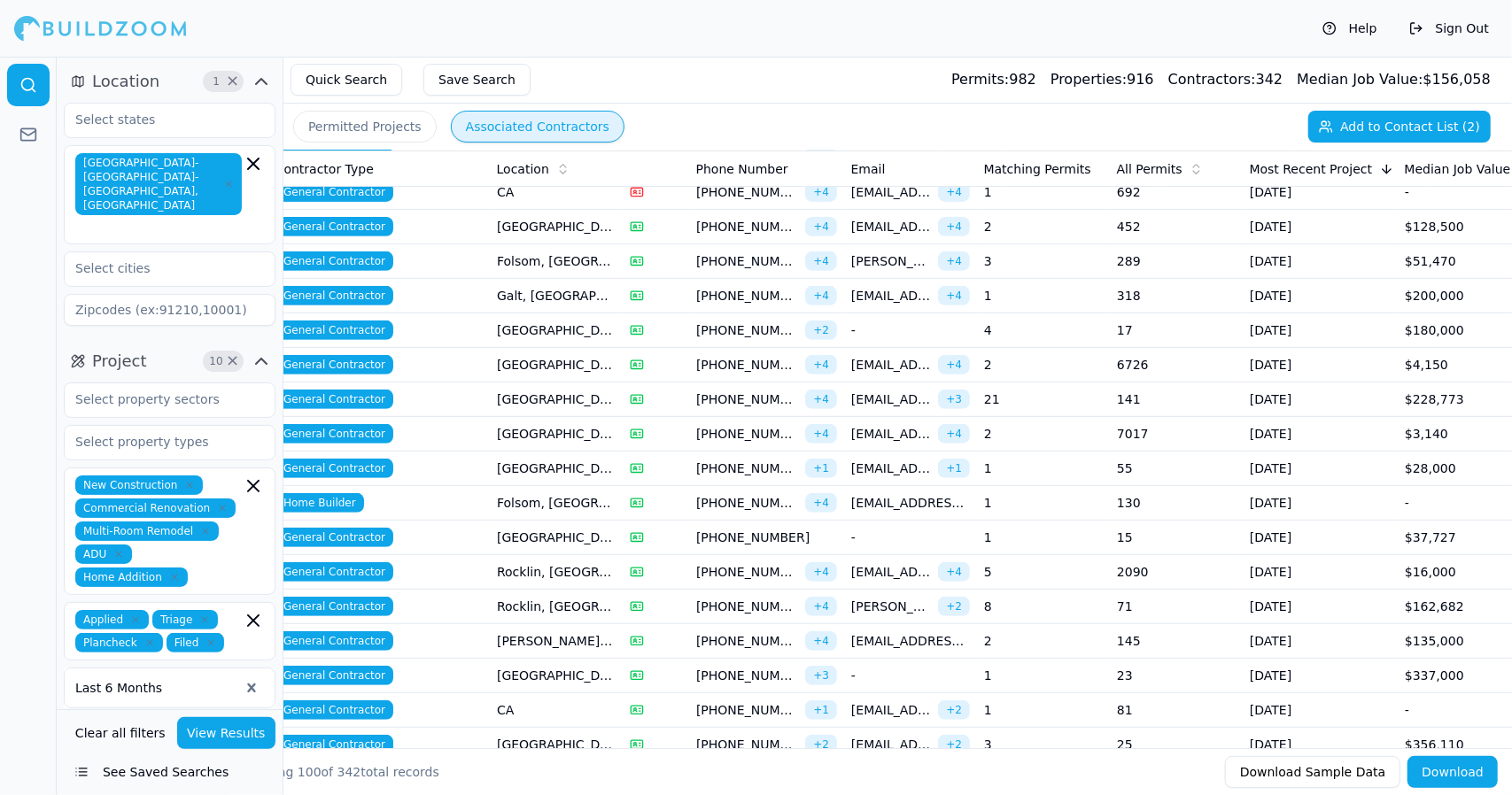
click at [955, 348] on td "[EMAIL_ADDRESS][DOMAIN_NAME] + 4" at bounding box center [910, 365] width 133 height 35
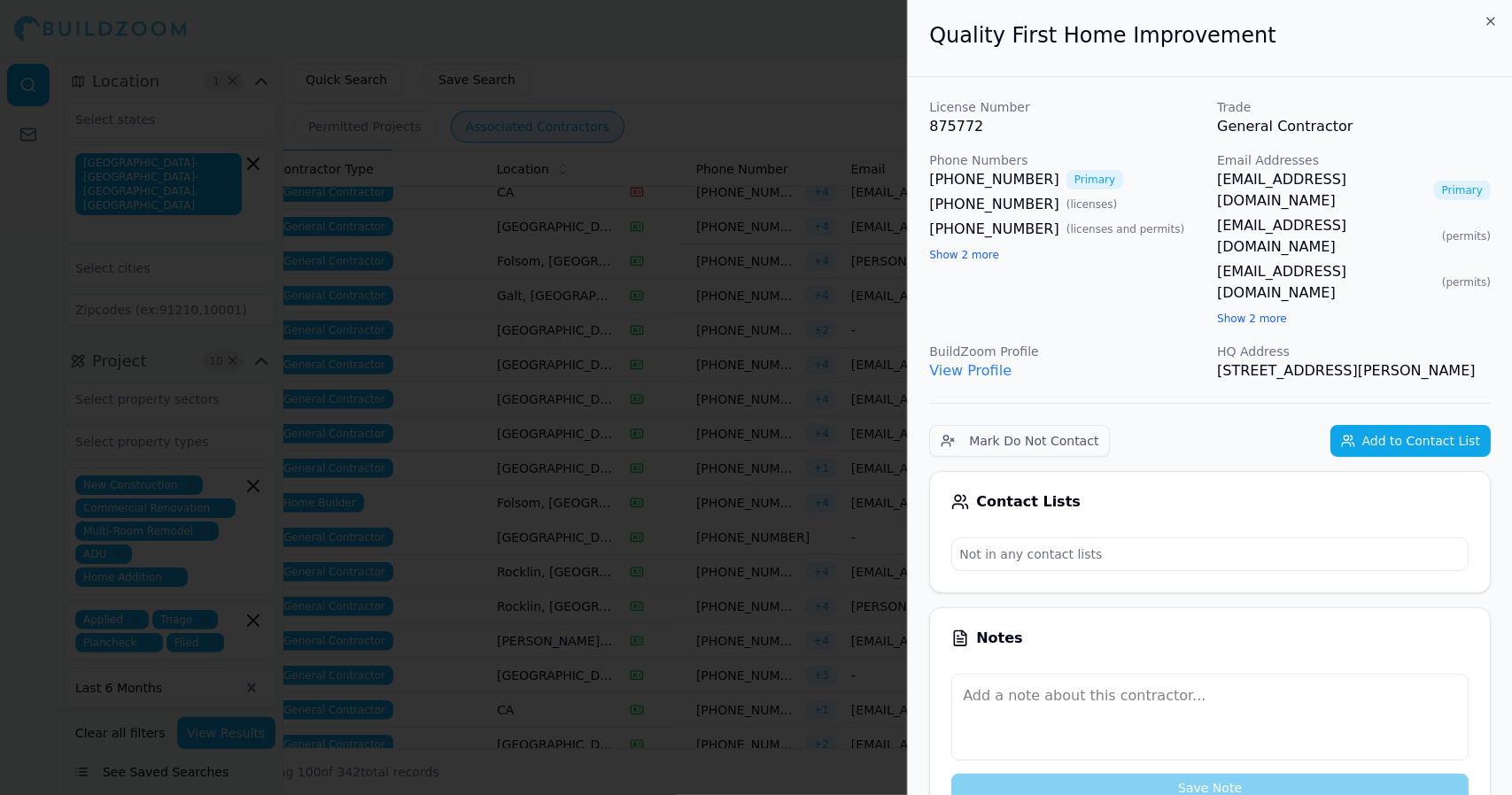
click at [821, 392] on div at bounding box center [756, 398] width 1512 height 795
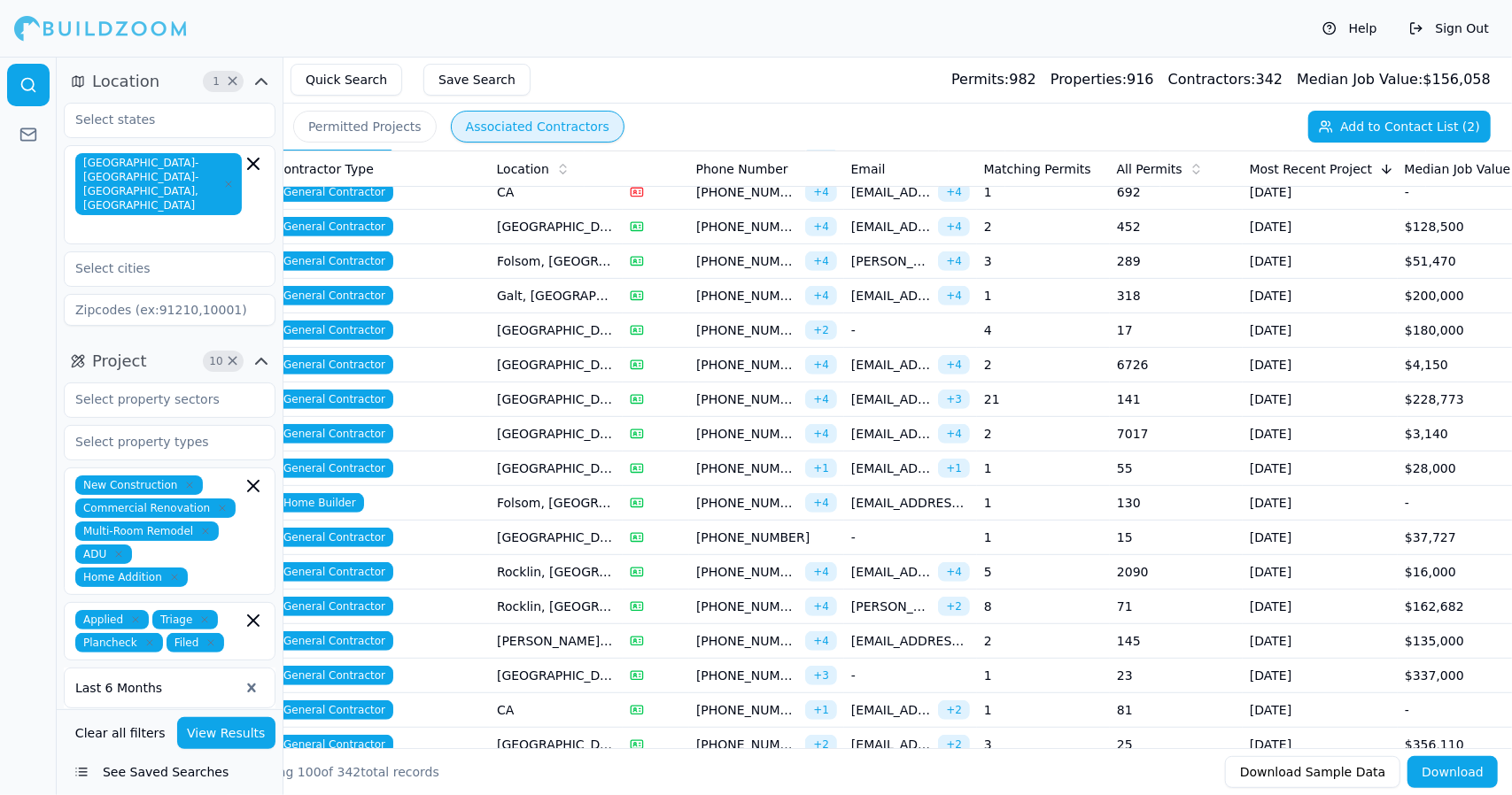
click at [530, 389] on td "[GEOGRAPHIC_DATA], [GEOGRAPHIC_DATA]" at bounding box center [556, 399] width 133 height 35
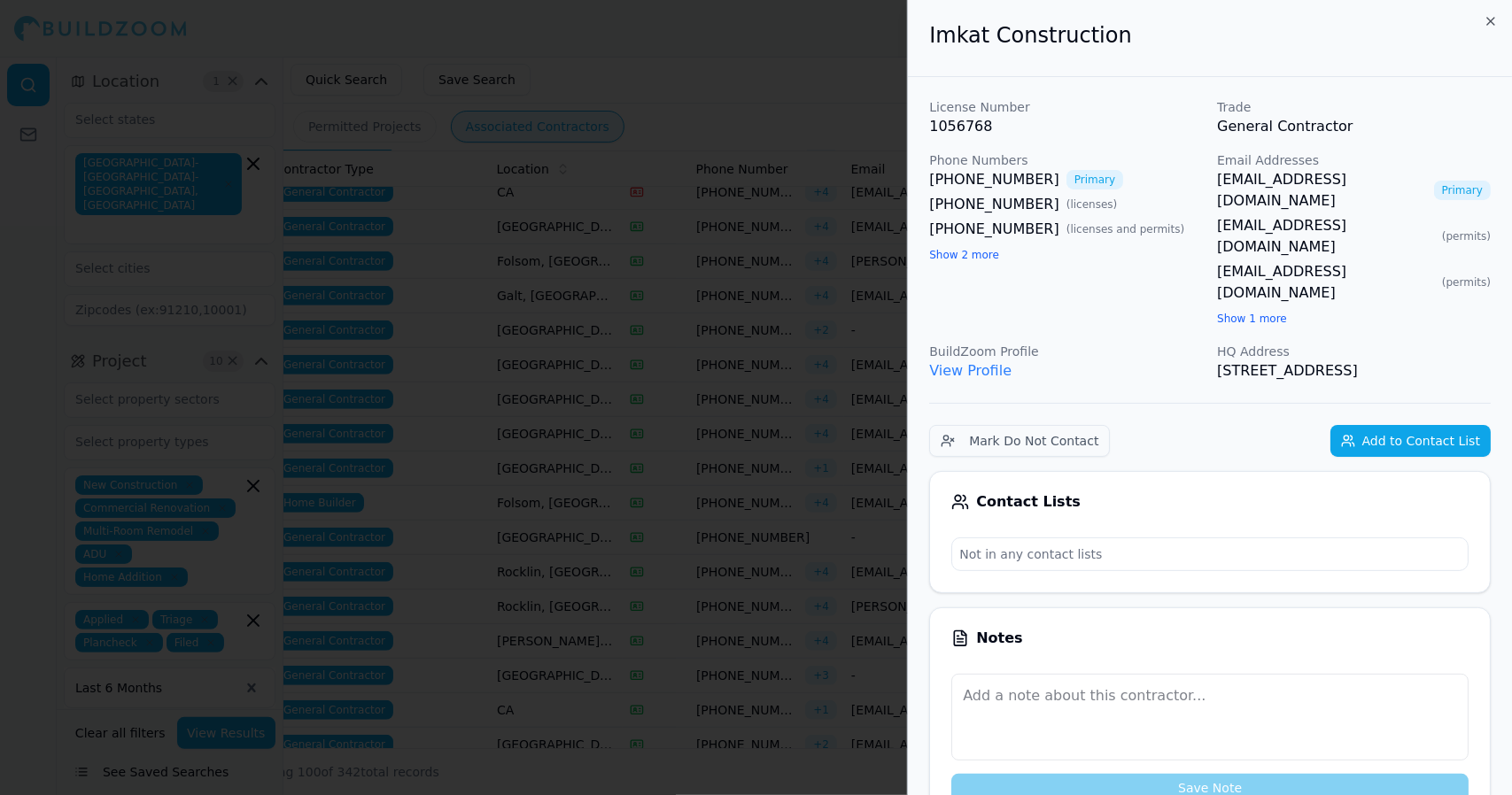
click at [530, 389] on div at bounding box center [756, 398] width 1512 height 795
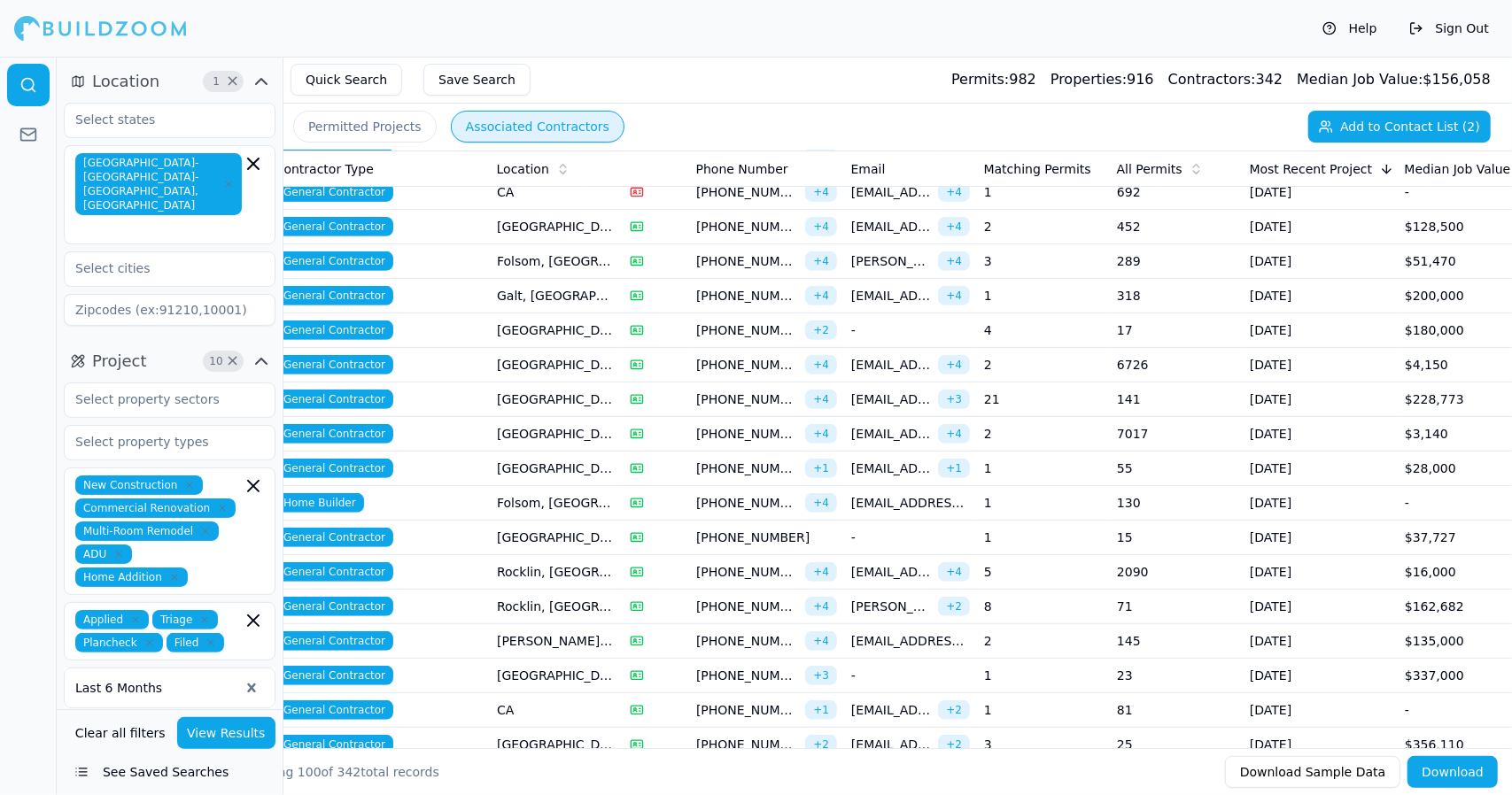
click at [537, 430] on td "[GEOGRAPHIC_DATA], [GEOGRAPHIC_DATA]" at bounding box center [556, 434] width 133 height 35
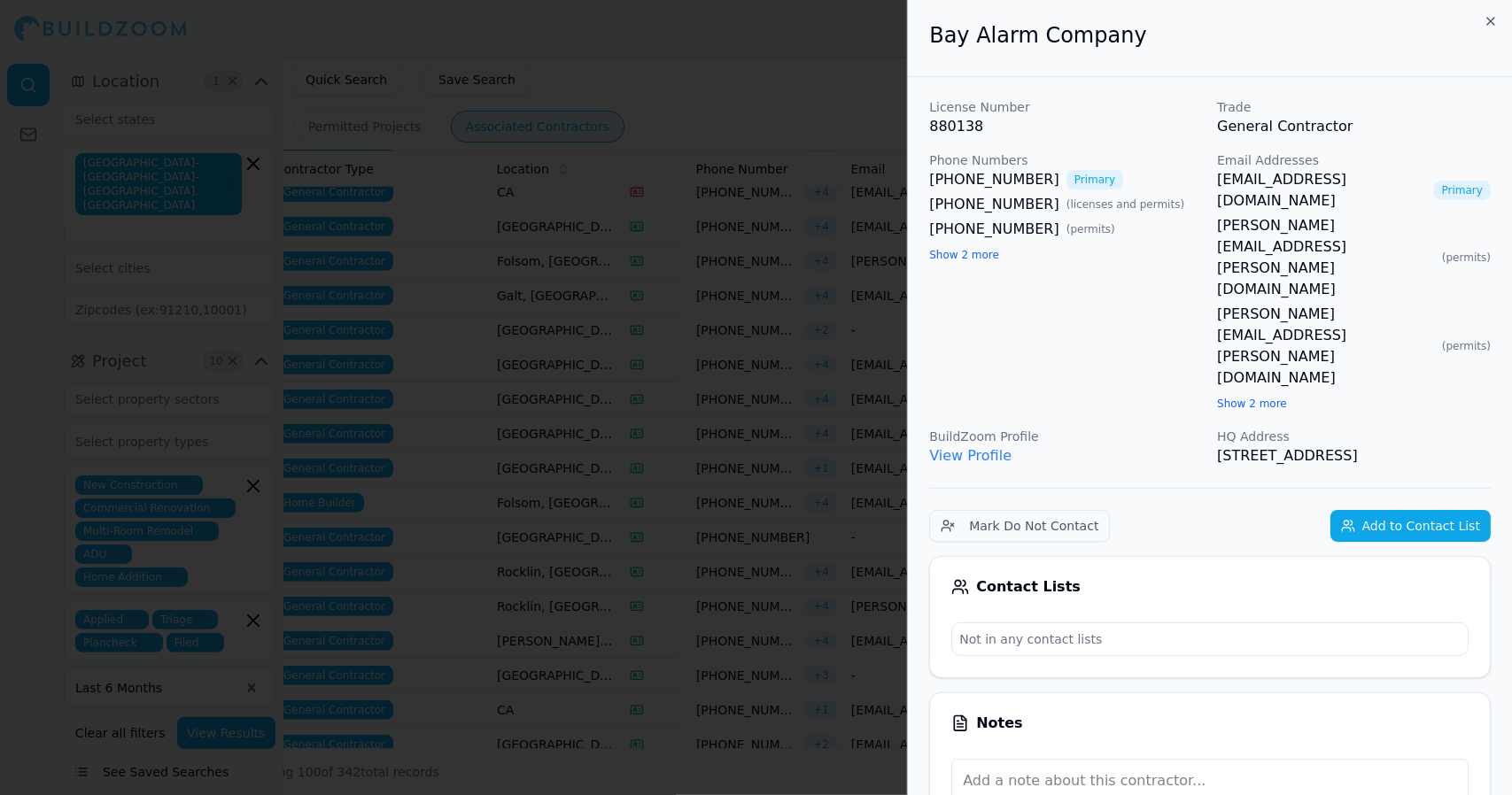
click at [537, 430] on div at bounding box center [756, 398] width 1512 height 795
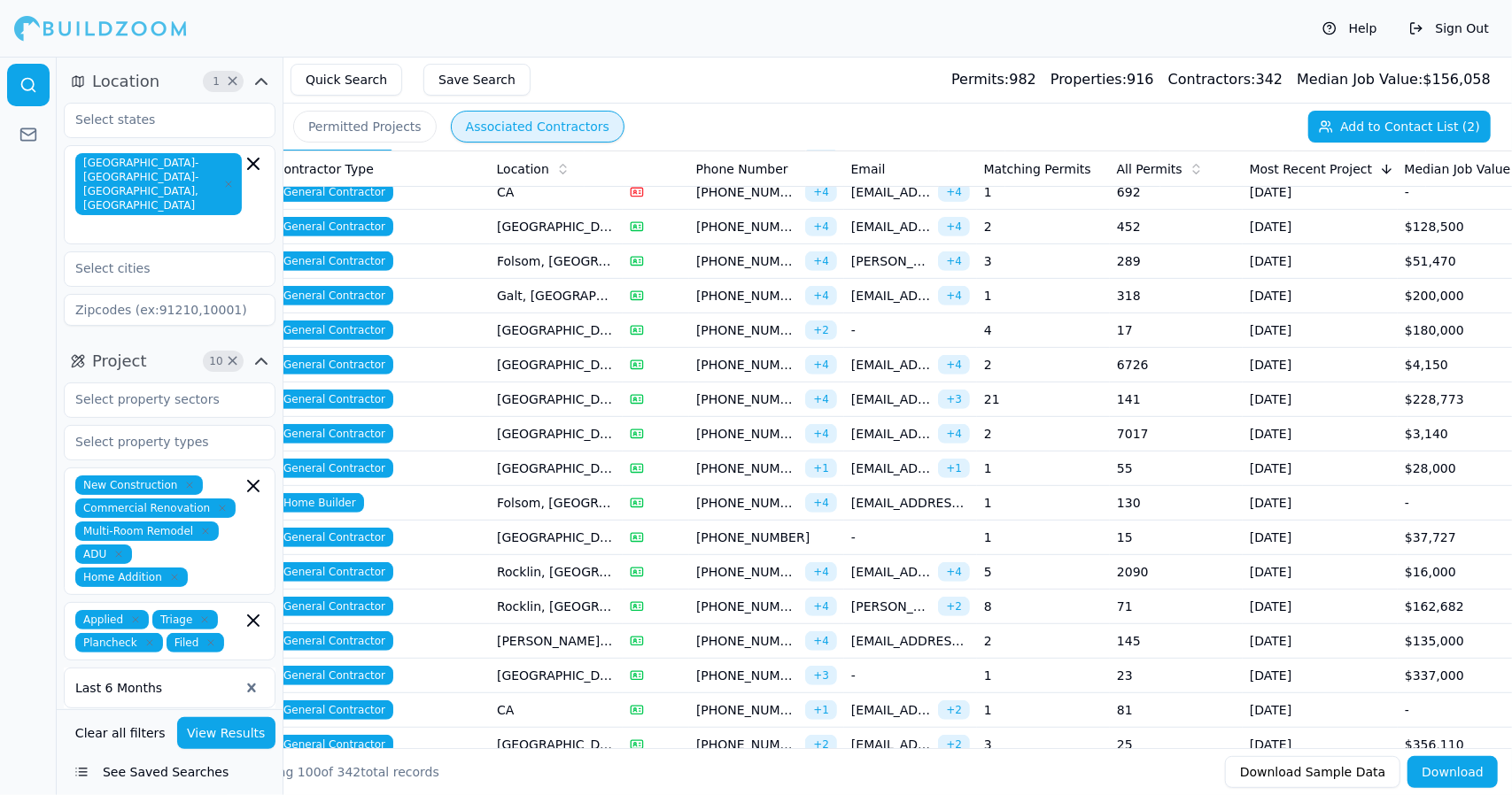
click at [555, 463] on td "[GEOGRAPHIC_DATA], [GEOGRAPHIC_DATA]" at bounding box center [556, 468] width 133 height 35
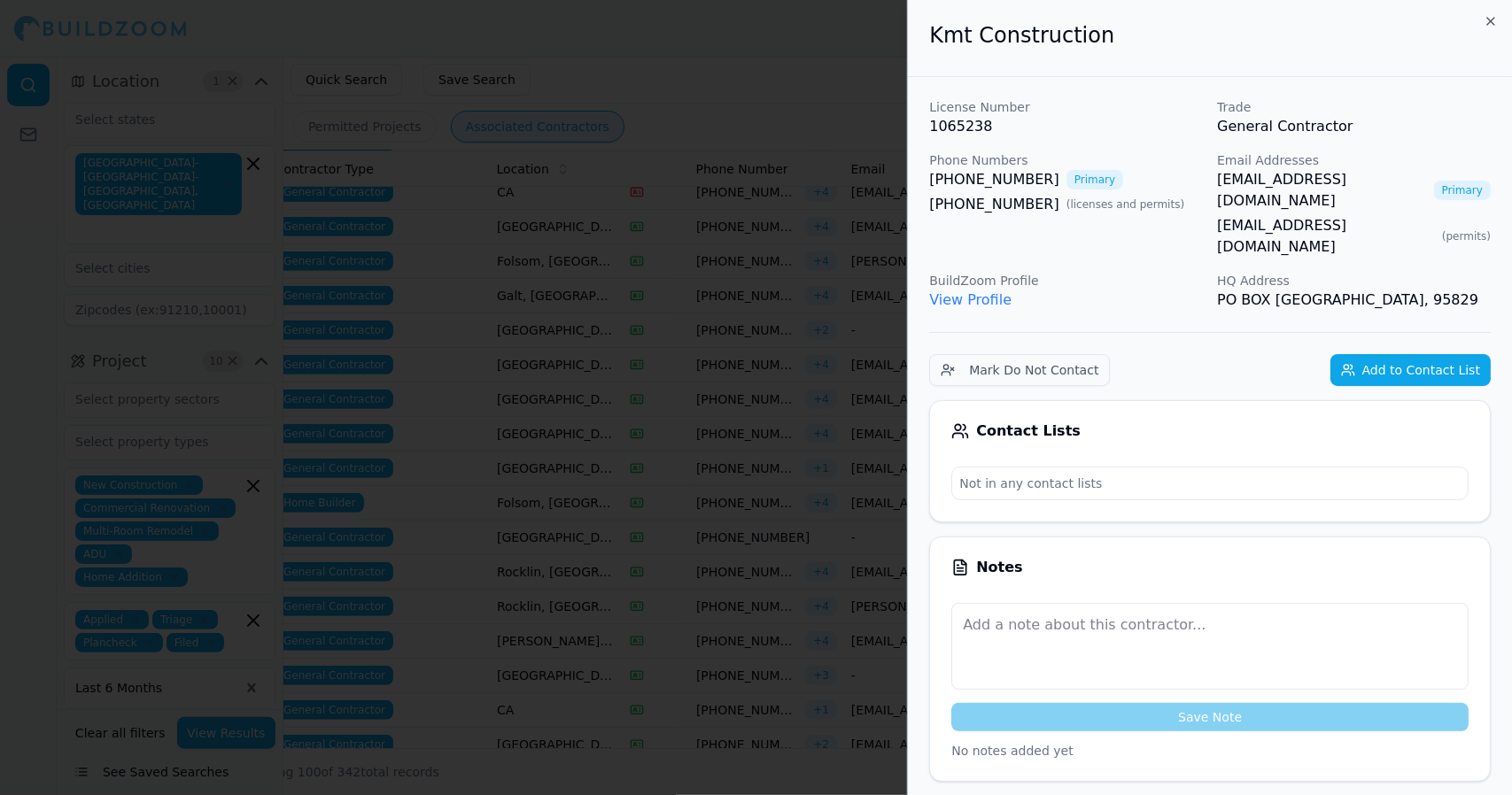
click at [555, 463] on div at bounding box center [756, 398] width 1512 height 795
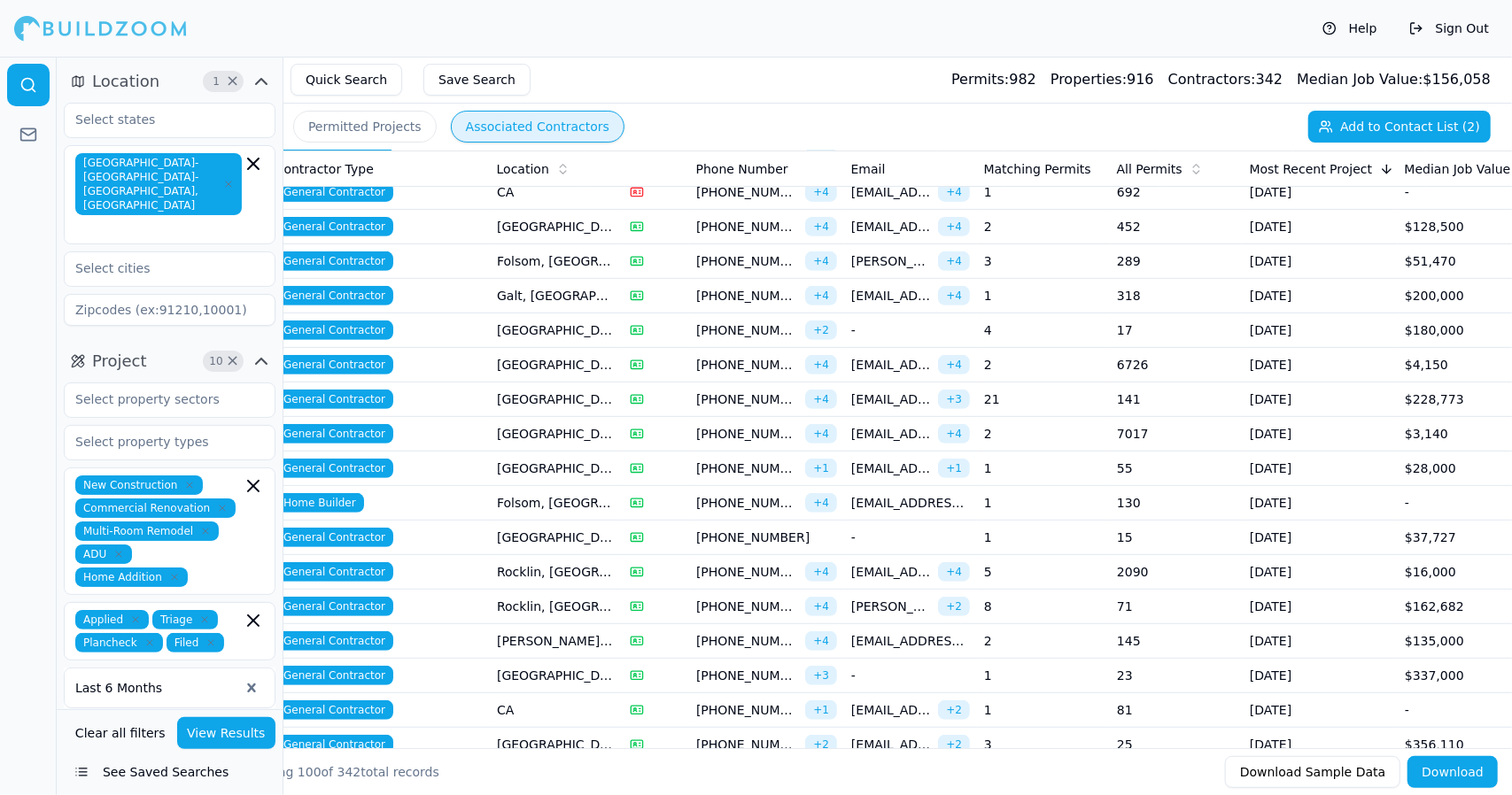
click at [559, 527] on td "[GEOGRAPHIC_DATA], [GEOGRAPHIC_DATA]" at bounding box center [556, 538] width 133 height 35
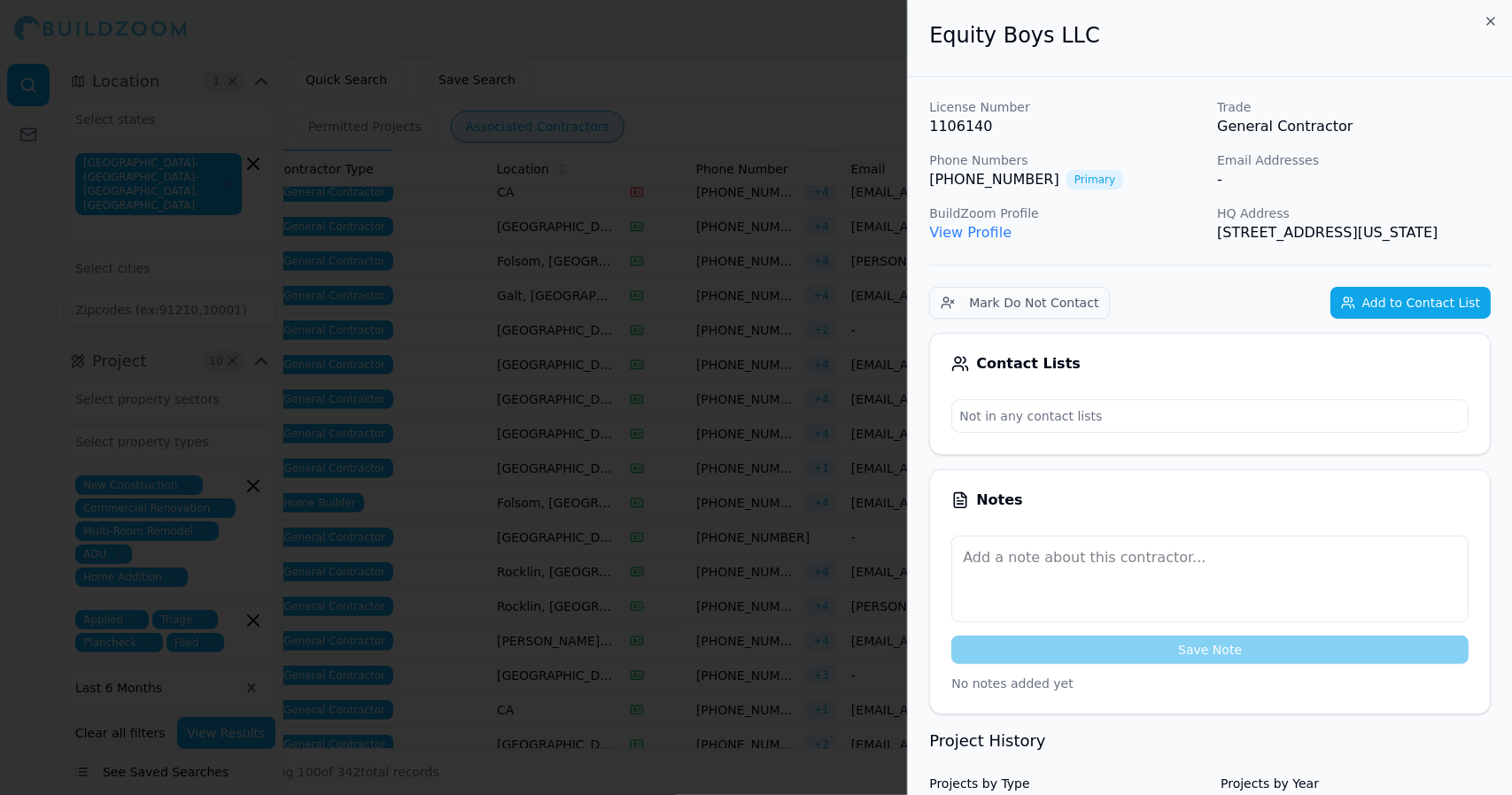
click at [559, 527] on div at bounding box center [756, 398] width 1512 height 795
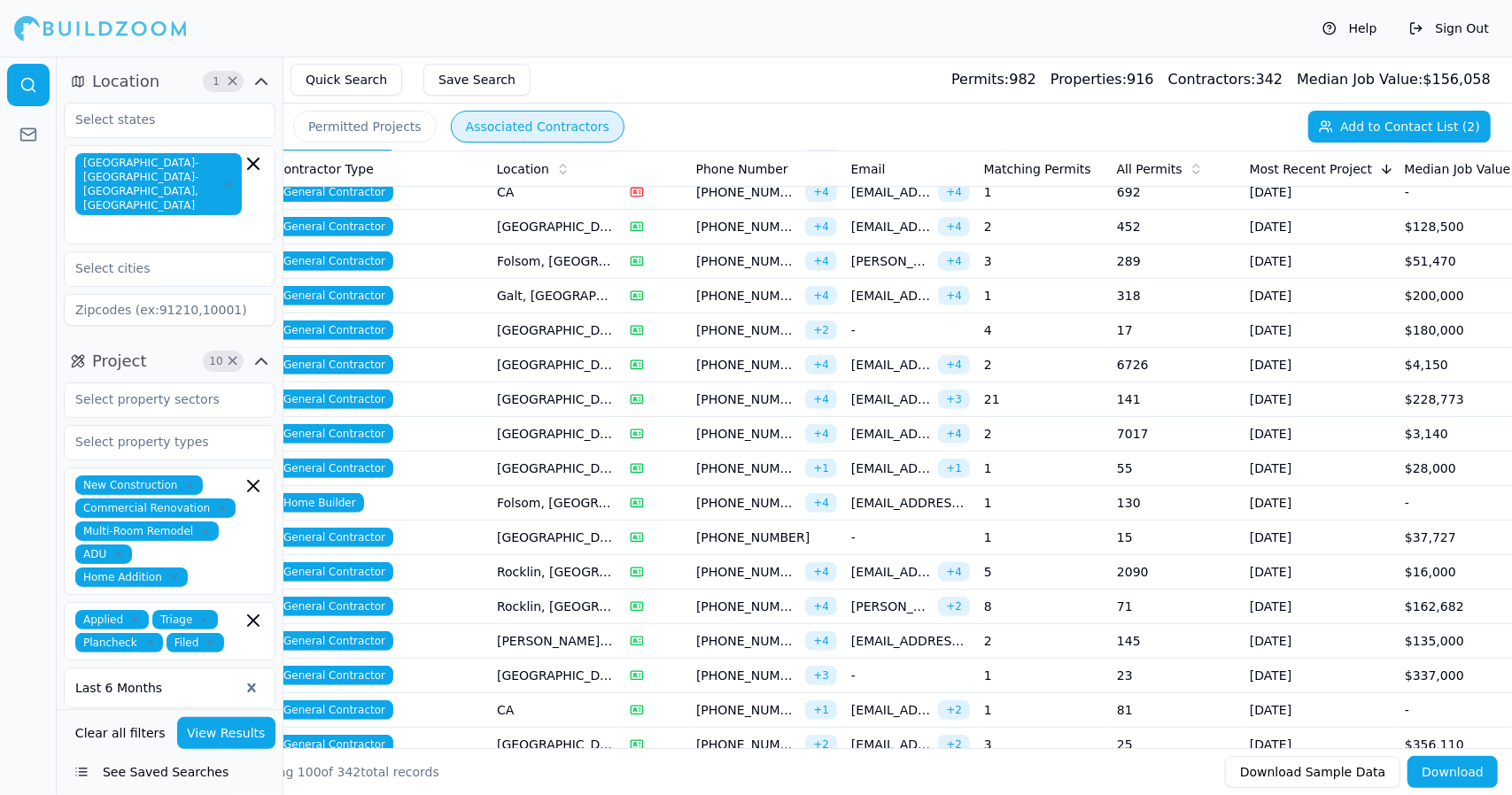
click at [564, 566] on td "Rocklin, [GEOGRAPHIC_DATA]" at bounding box center [556, 572] width 133 height 35
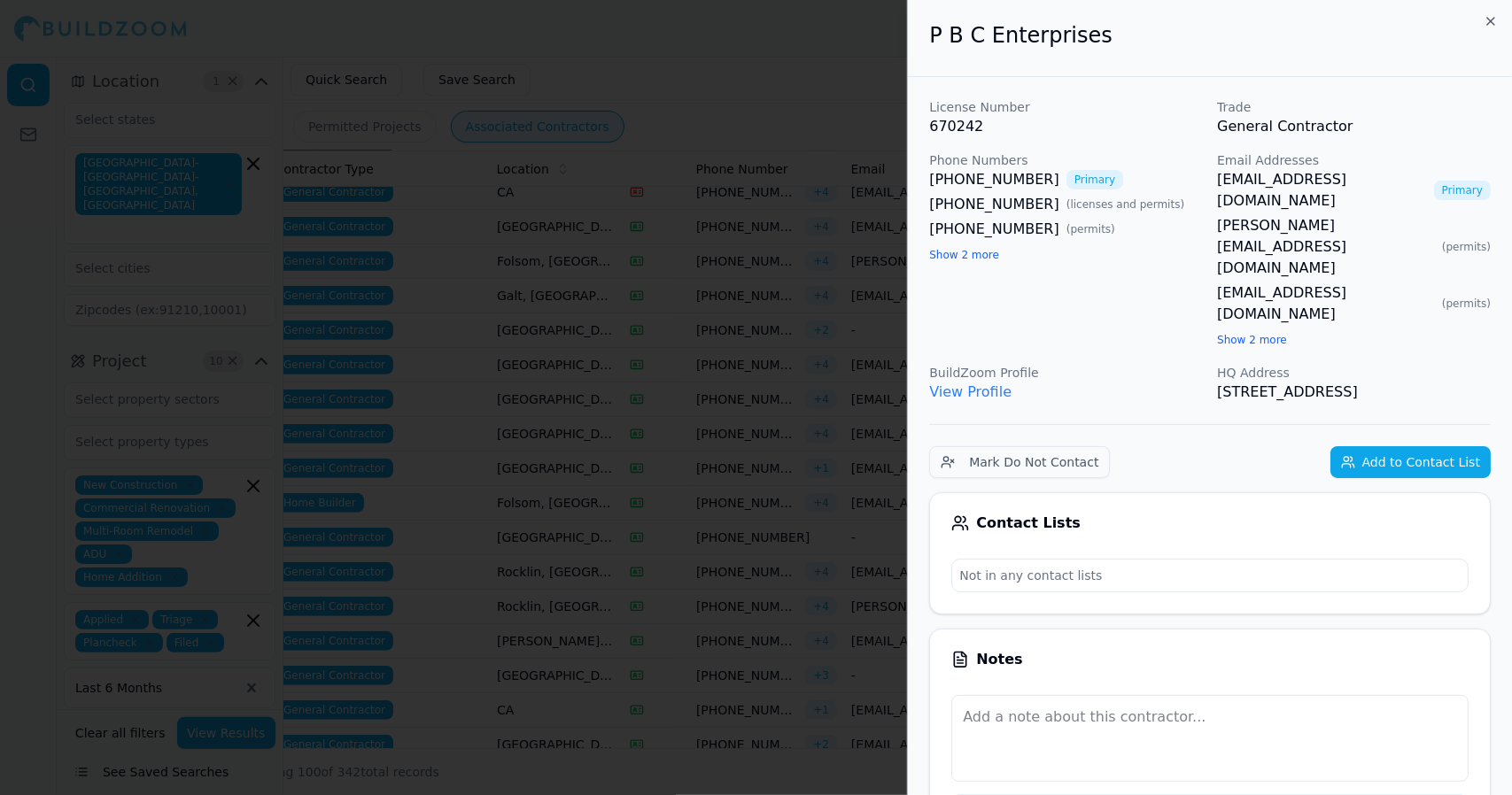
click at [564, 566] on div at bounding box center [756, 398] width 1512 height 795
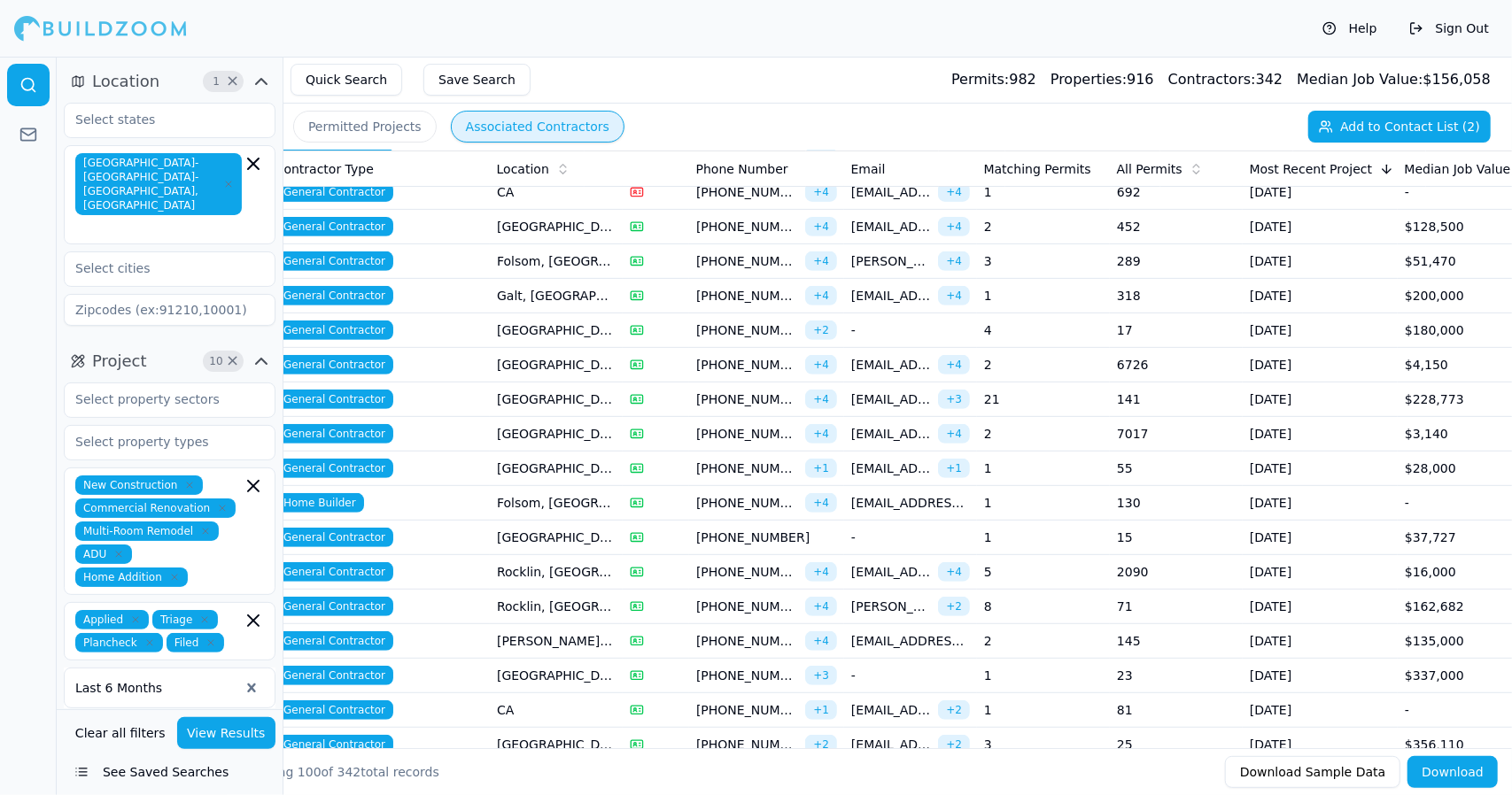
click at [553, 601] on td "Rocklin, [GEOGRAPHIC_DATA]" at bounding box center [556, 607] width 133 height 35
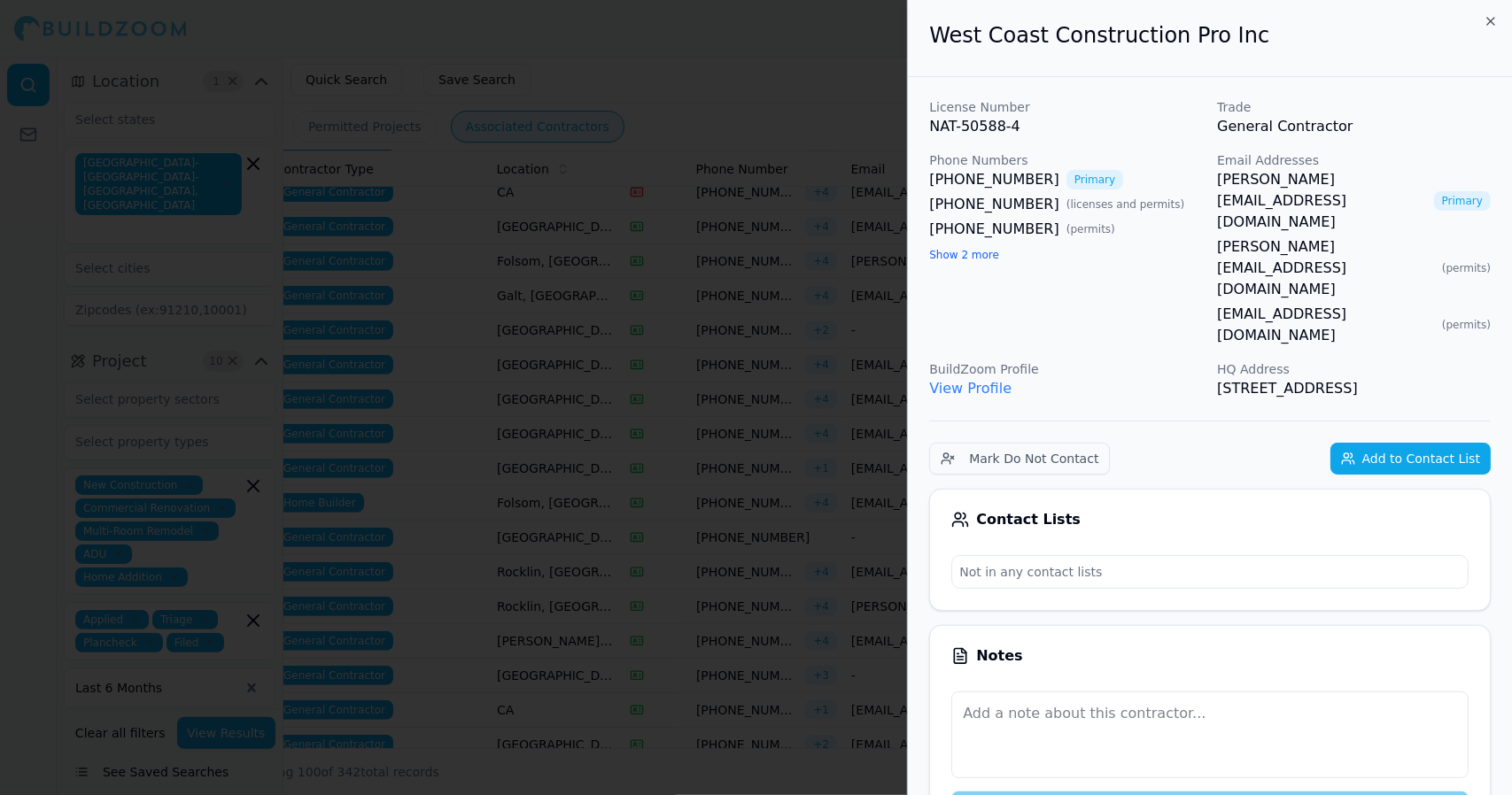
click at [553, 601] on div at bounding box center [756, 398] width 1512 height 795
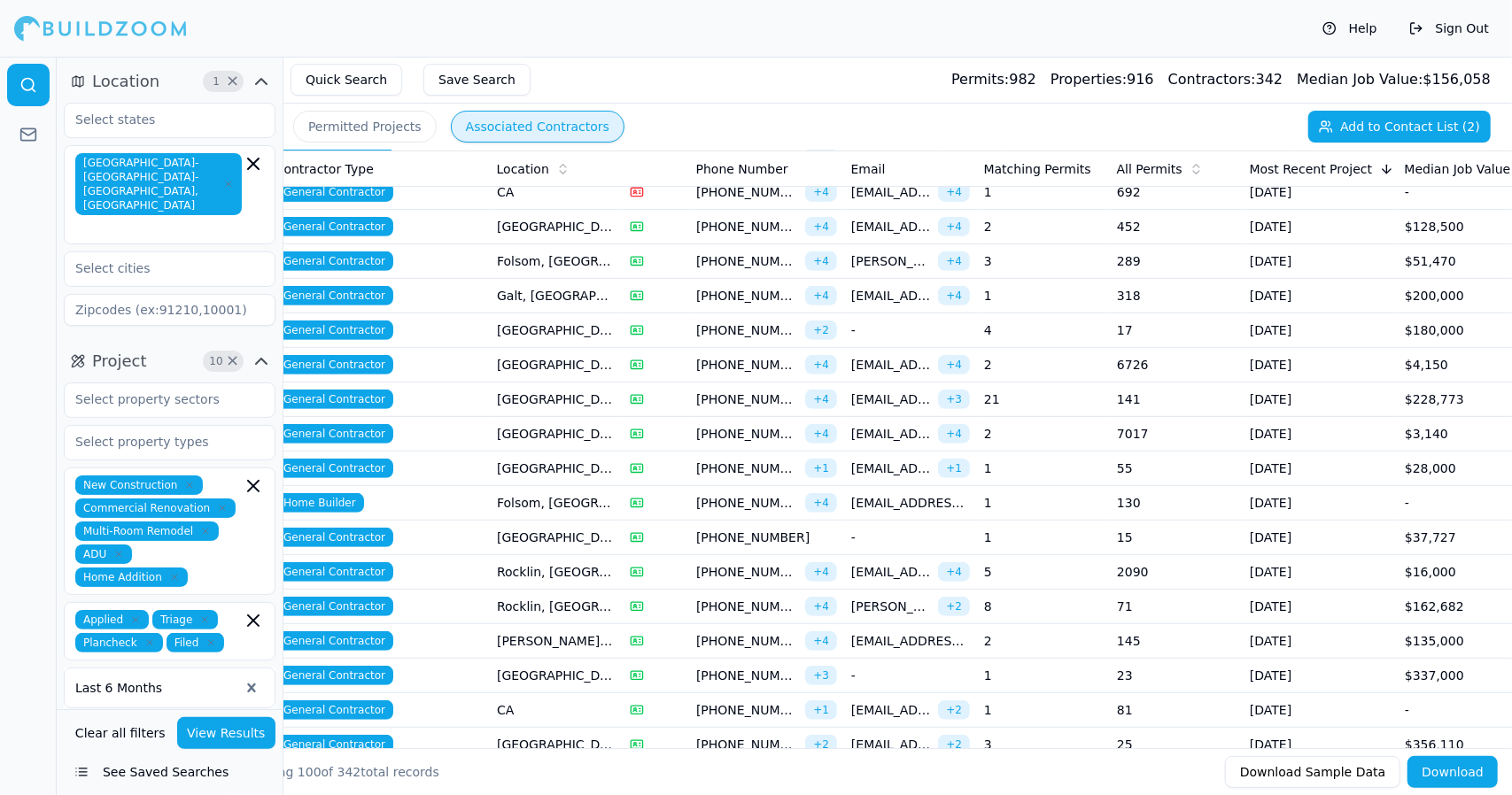
click at [556, 591] on td "Rocklin, [GEOGRAPHIC_DATA]" at bounding box center [556, 607] width 133 height 35
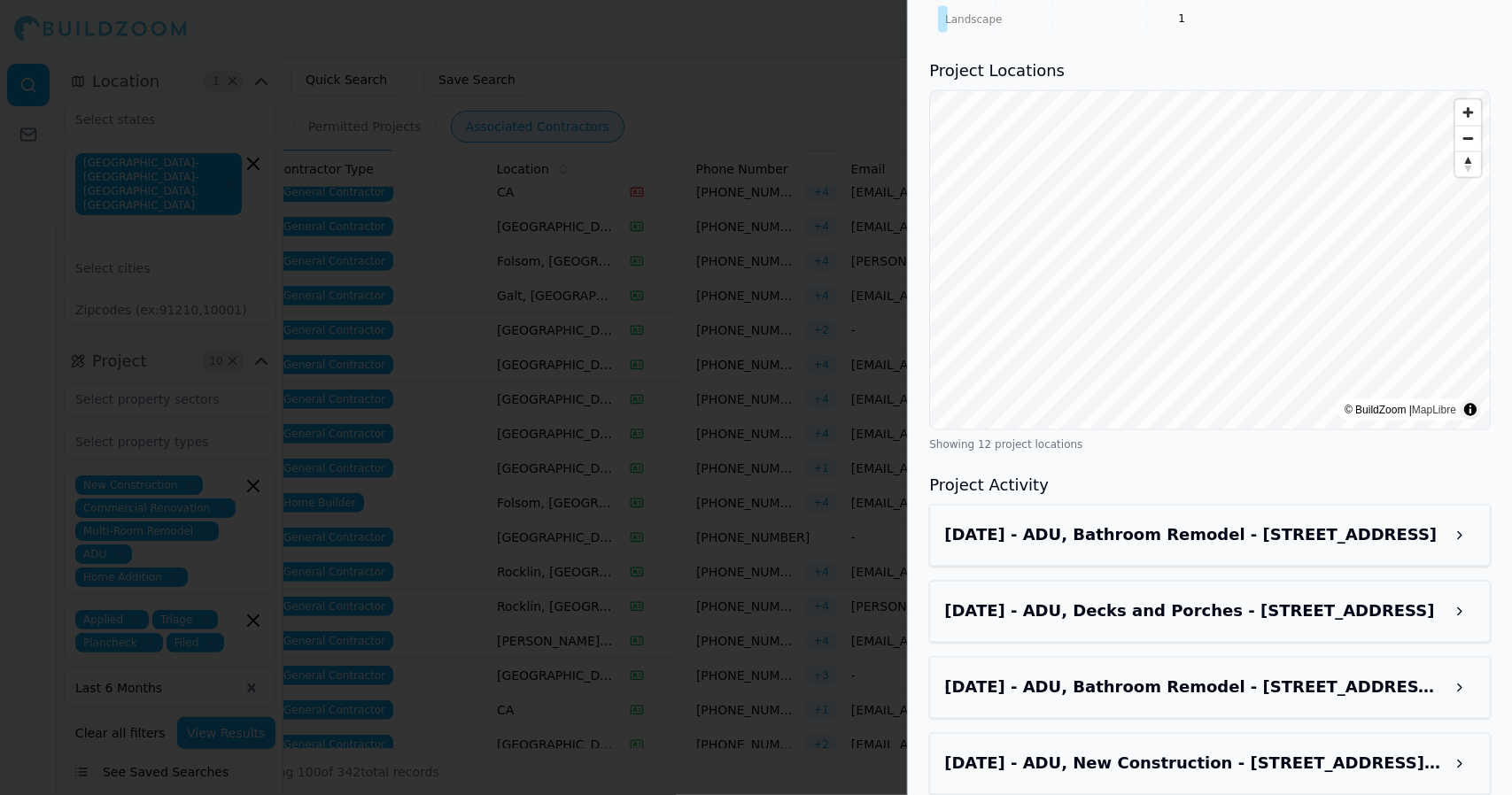
scroll to position [1763, 0]
click at [1459, 522] on button at bounding box center [1459, 538] width 32 height 32
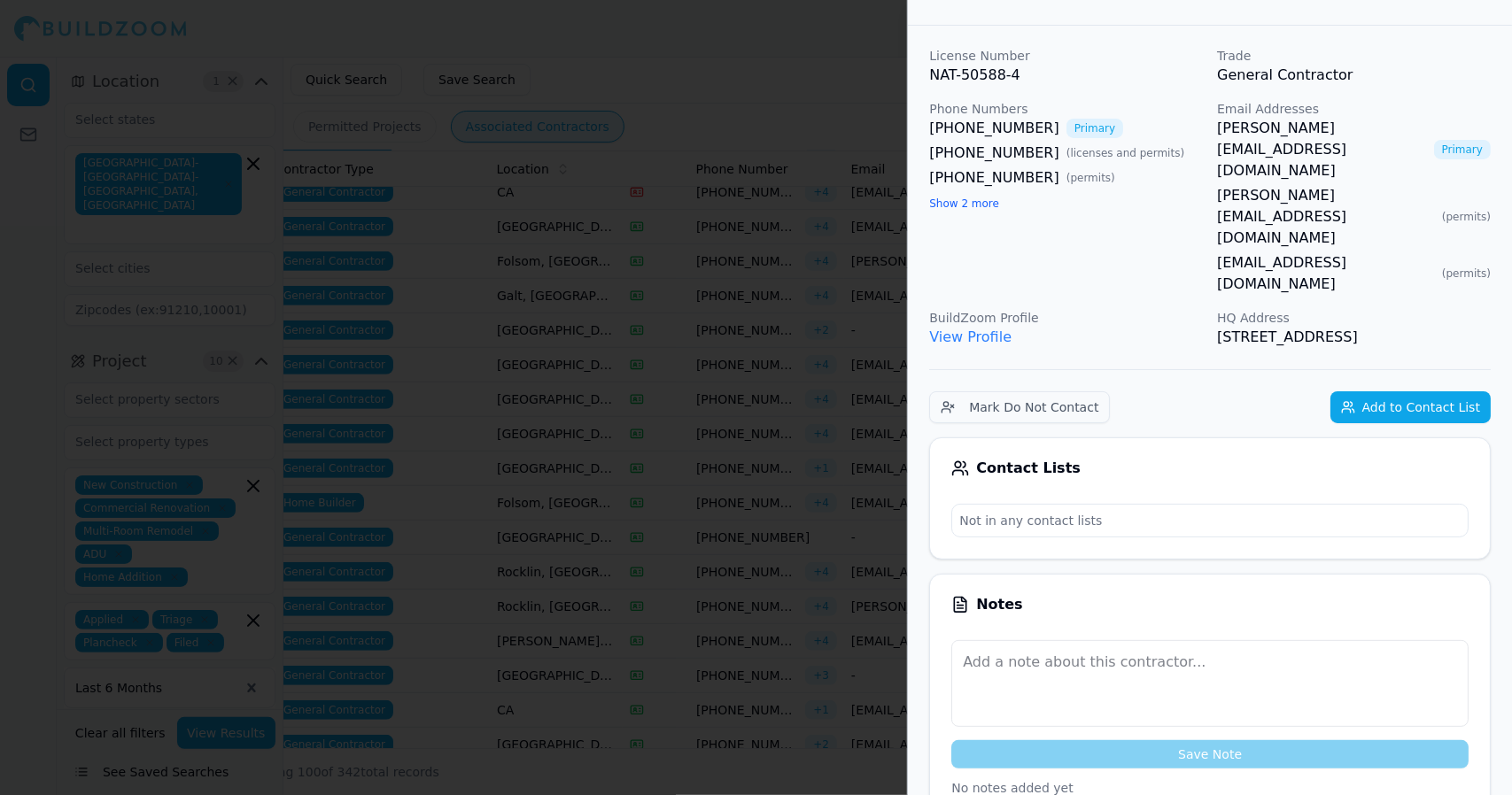
scroll to position [0, 0]
